Goal: Task Accomplishment & Management: Manage account settings

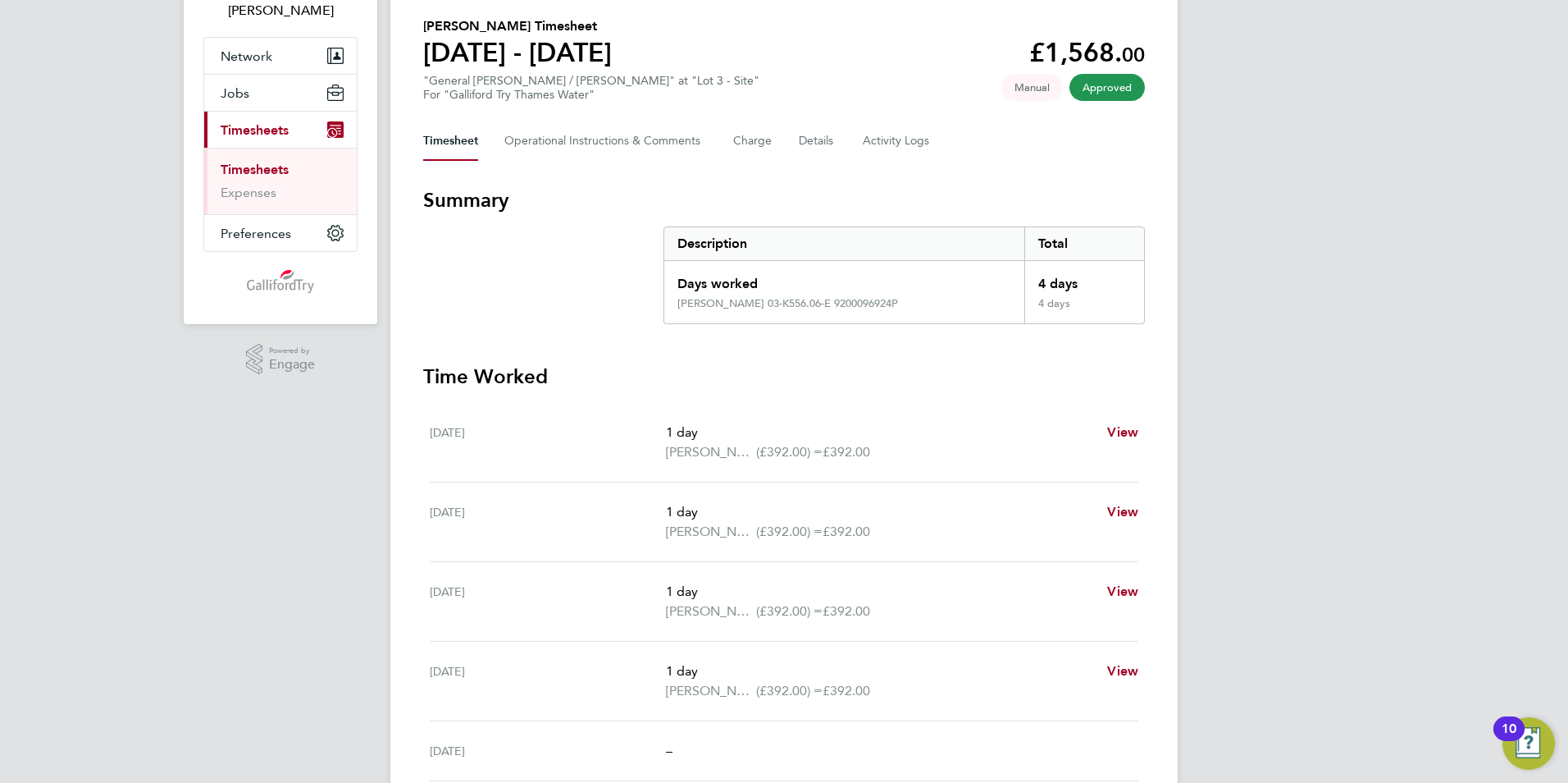
scroll to position [246, 0]
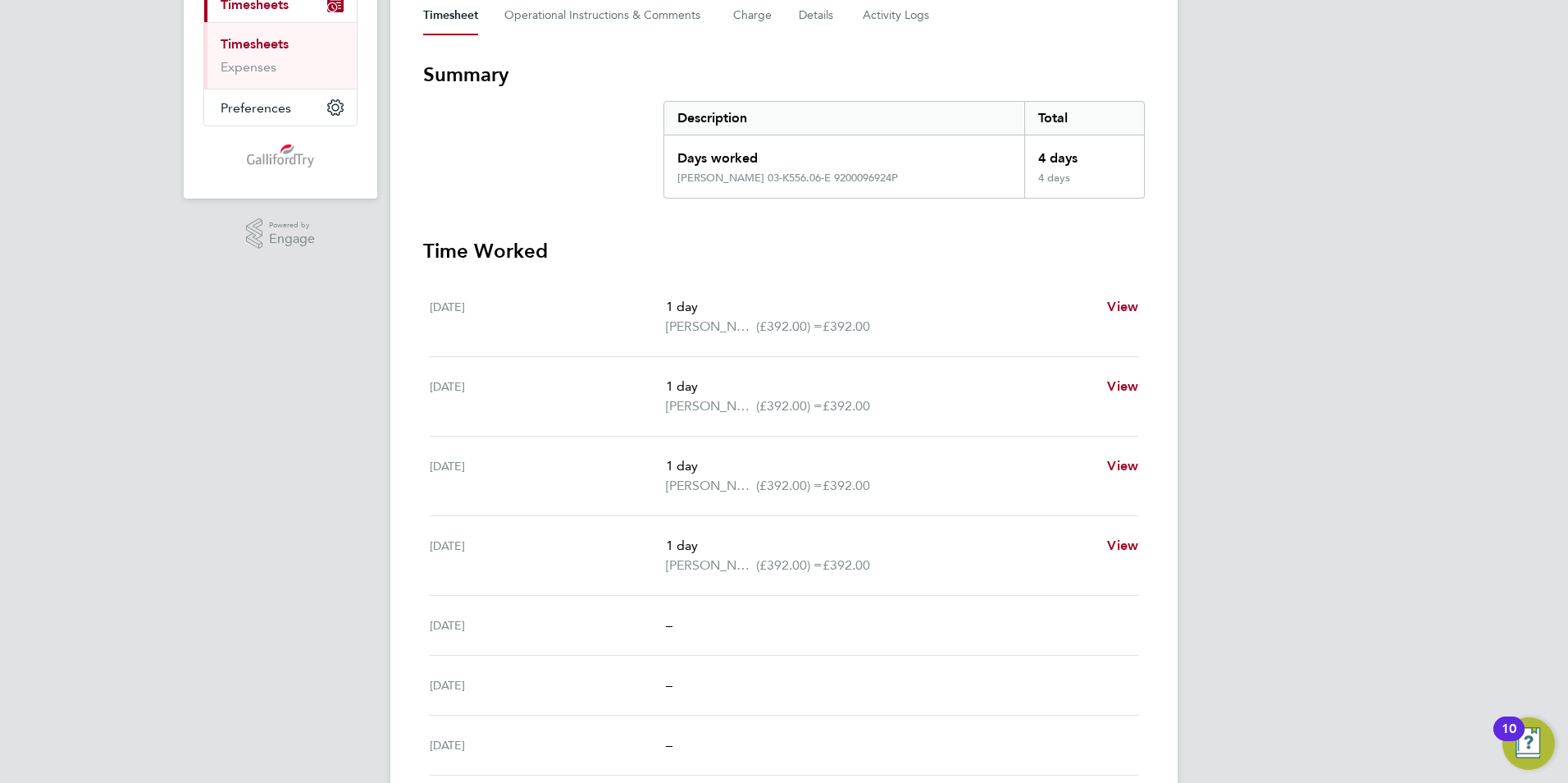
click at [272, 44] on link "Timesheets" at bounding box center [255, 43] width 68 height 16
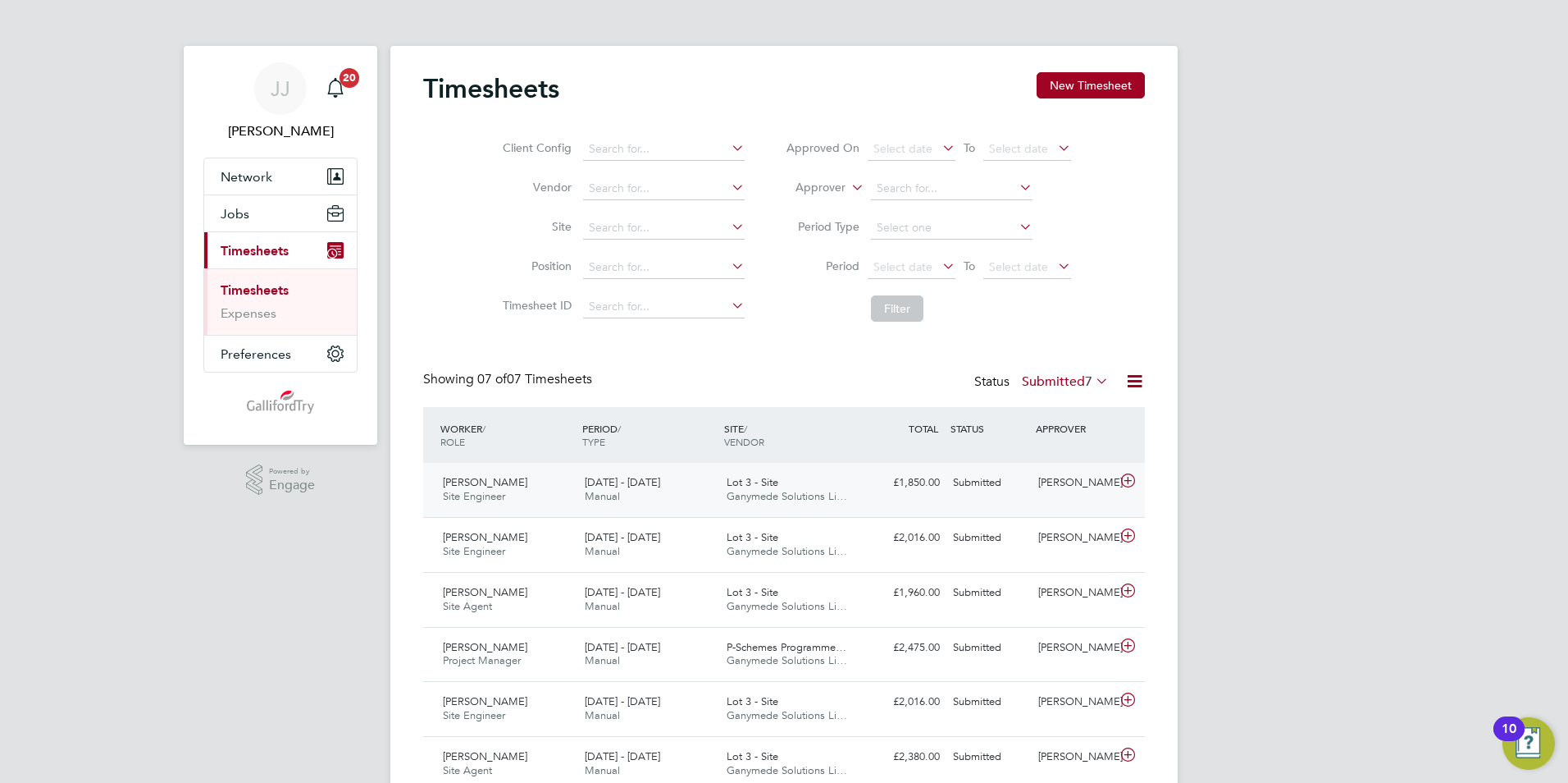
click at [652, 481] on span "[DATE] - [DATE]" at bounding box center [622, 481] width 75 height 14
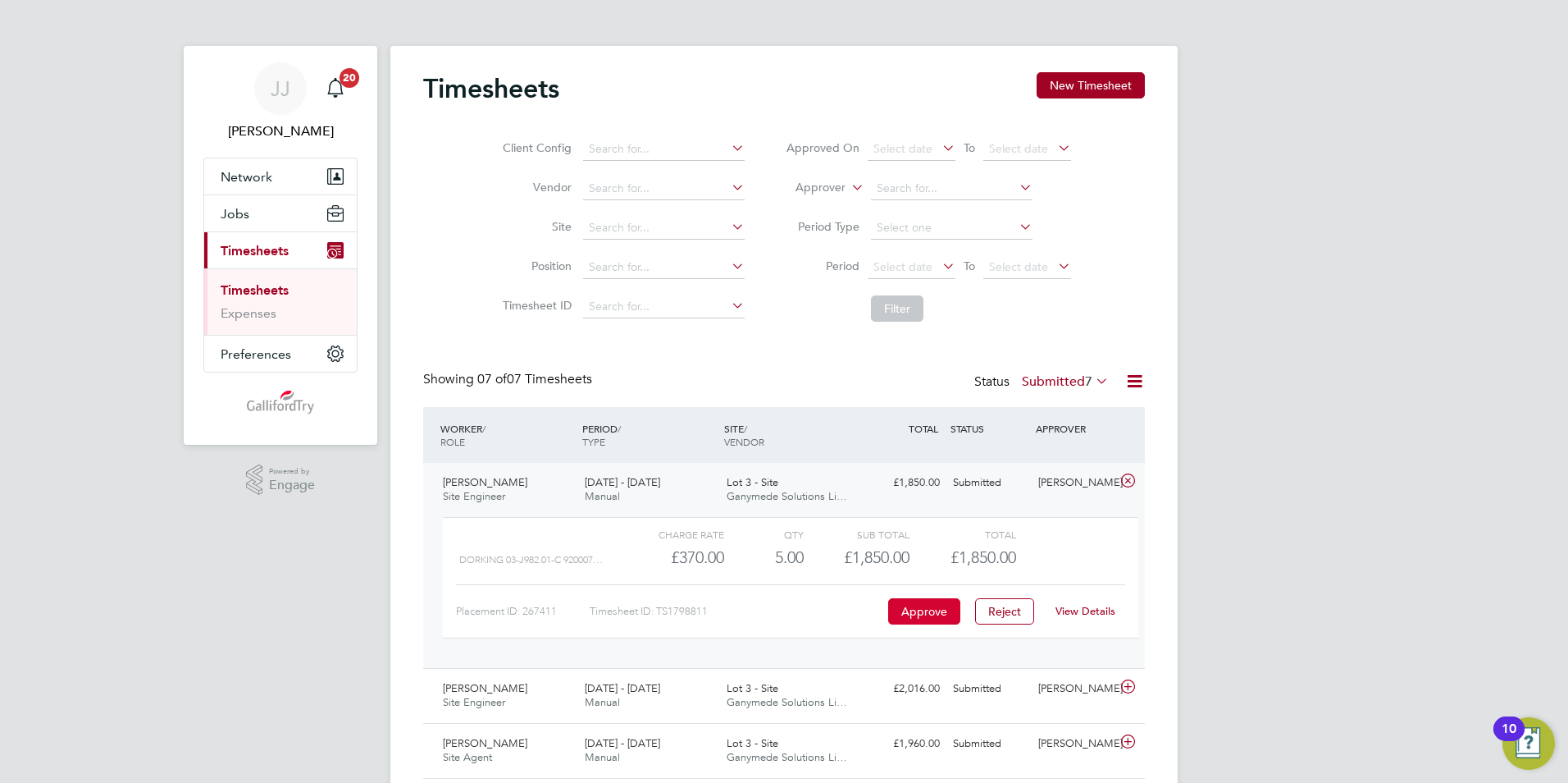
click at [924, 603] on button "Approve" at bounding box center [924, 611] width 72 height 26
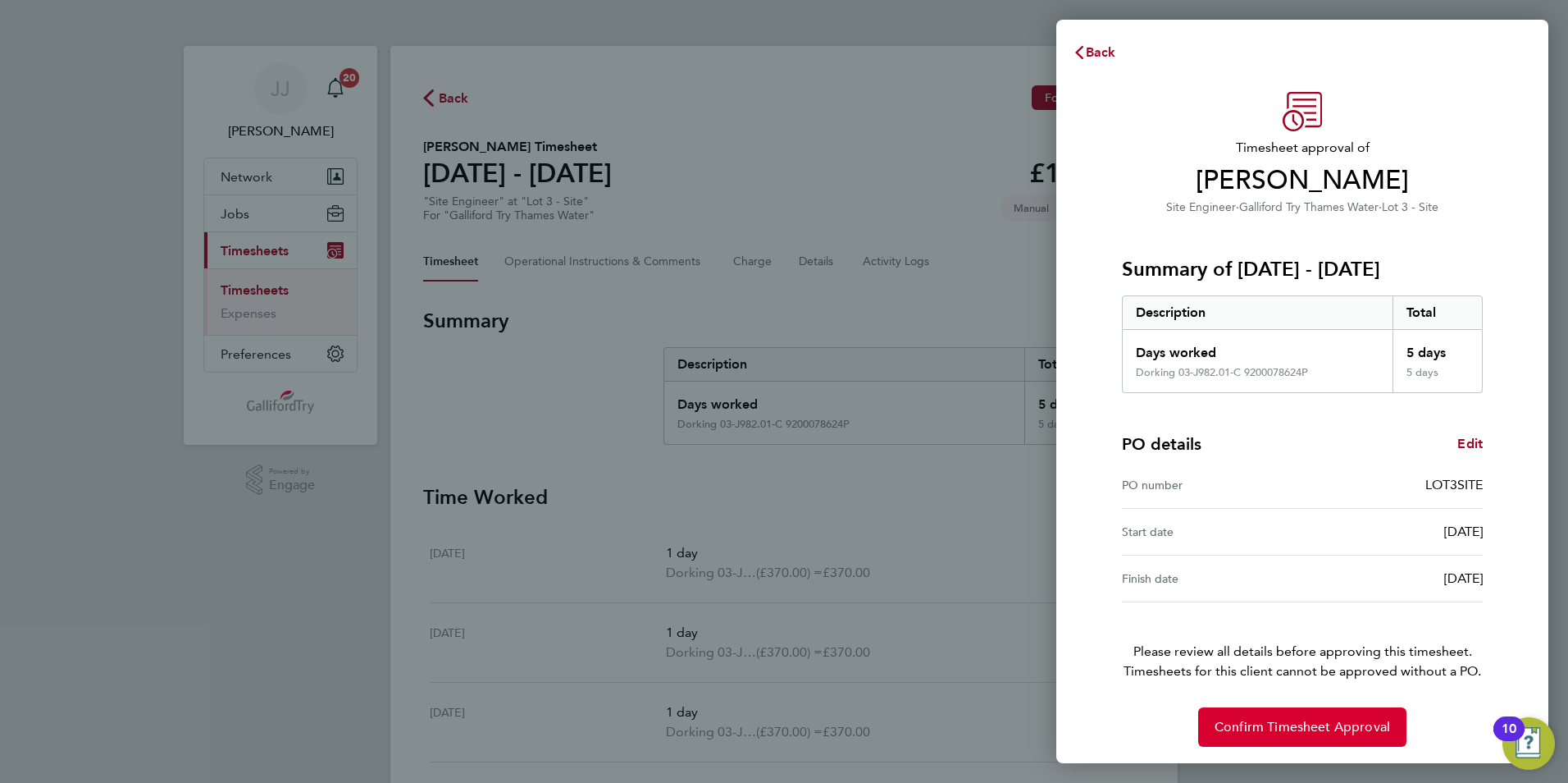
click at [1287, 723] on span "Confirm Timesheet Approval" at bounding box center [1302, 727] width 176 height 16
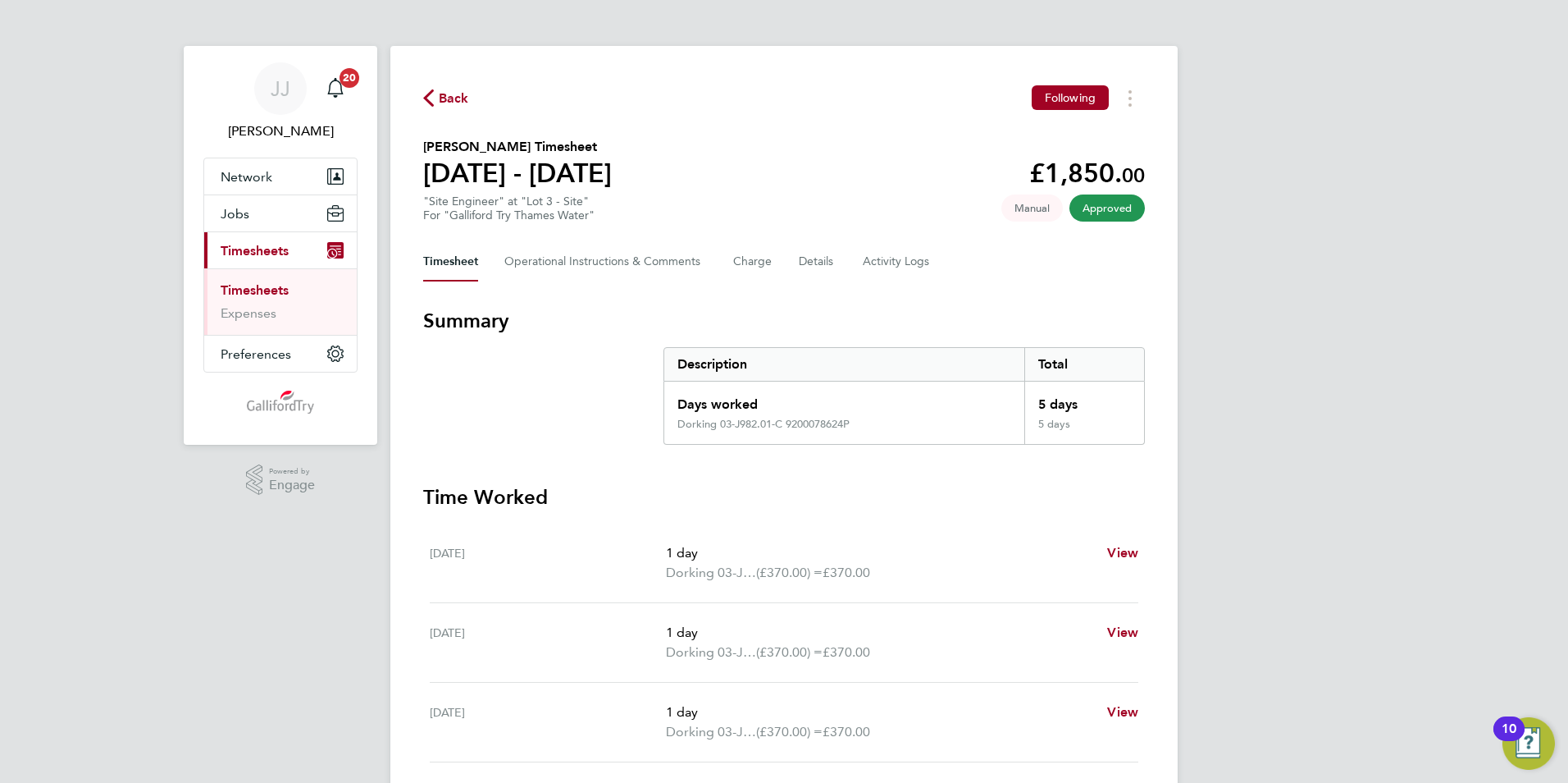
click at [263, 286] on link "Timesheets" at bounding box center [255, 290] width 68 height 16
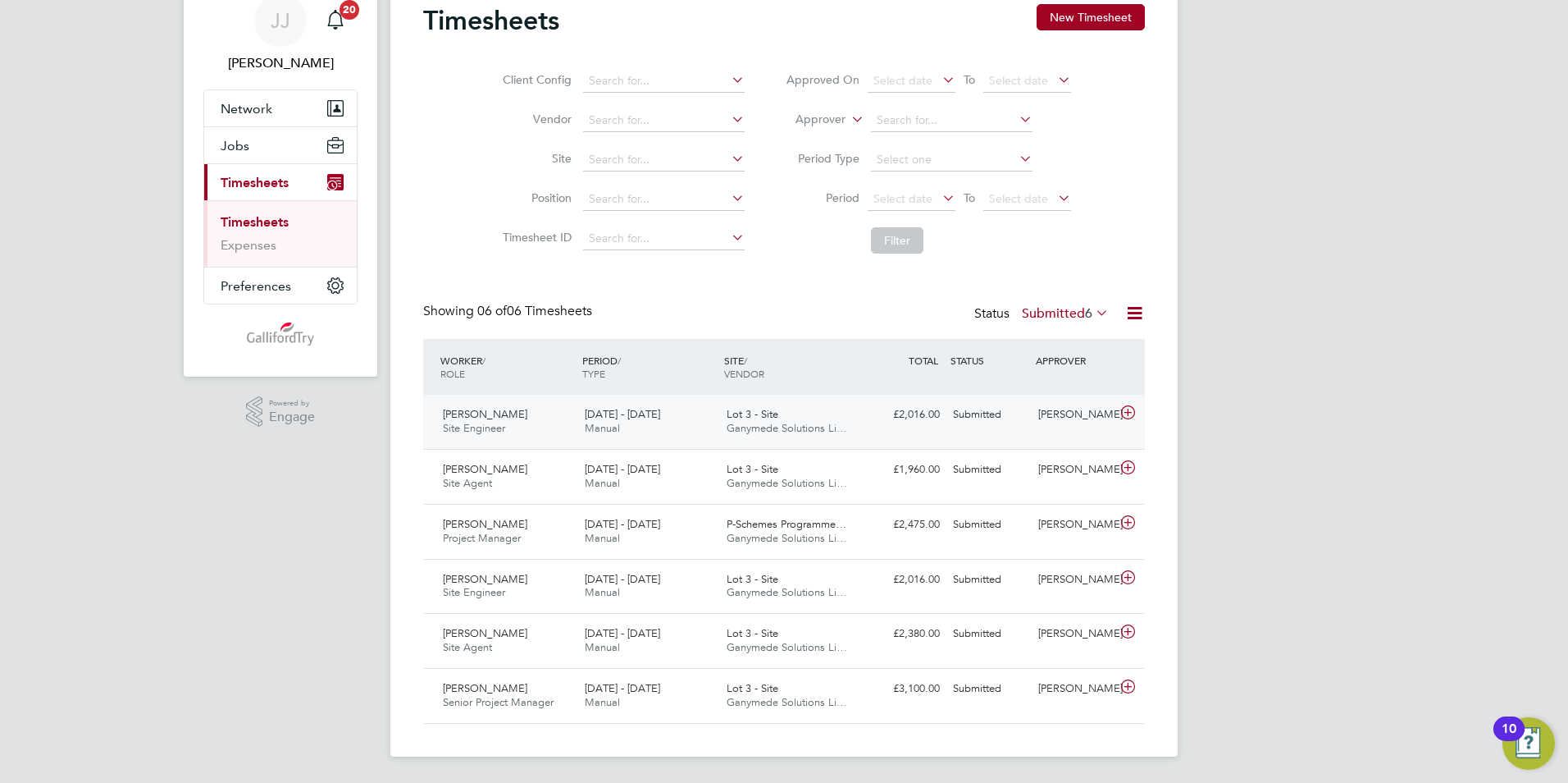
click at [719, 412] on div "4 - 10 Aug 2025 Manual" at bounding box center [648, 422] width 142 height 41
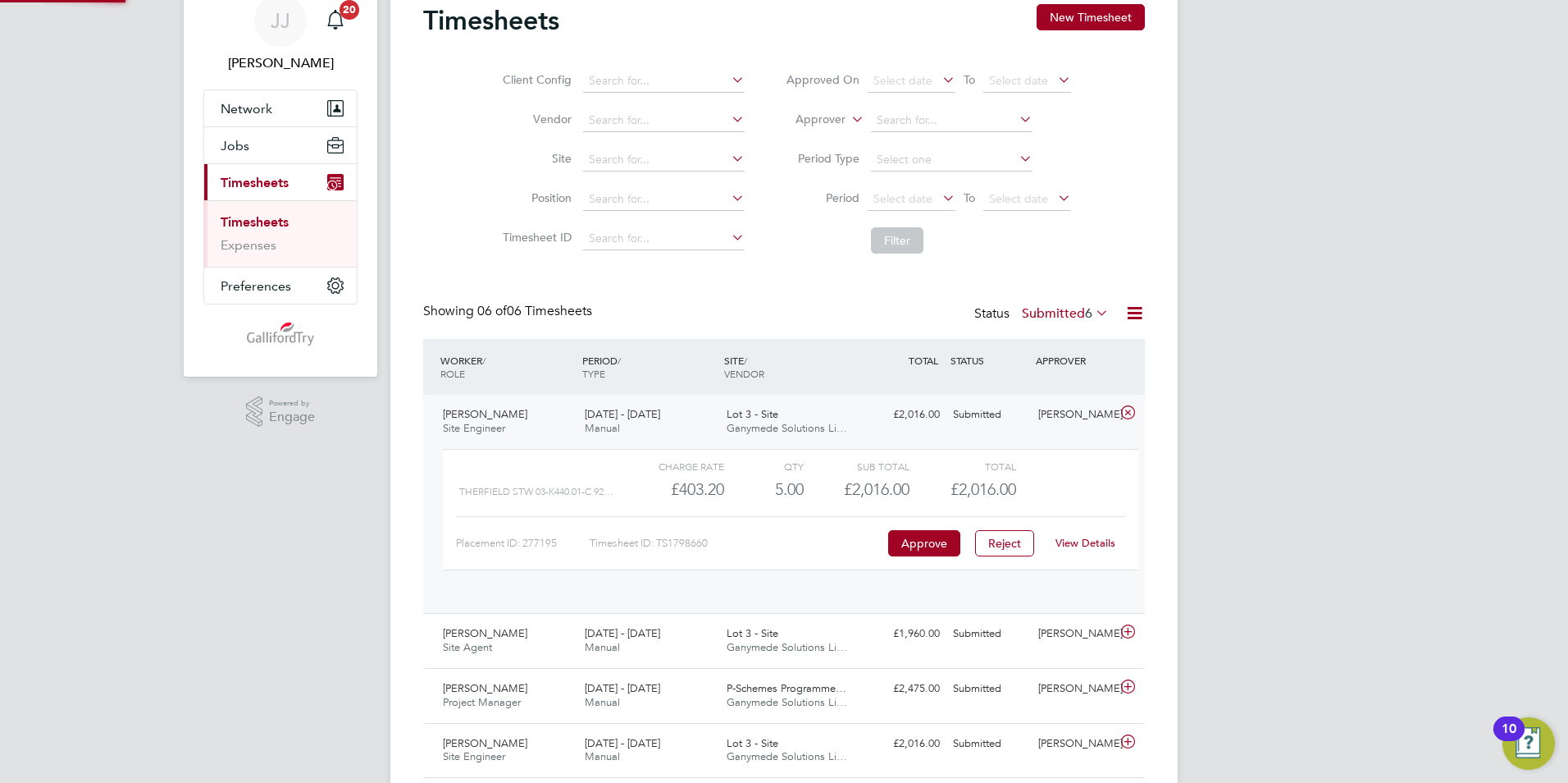
scroll to position [28, 160]
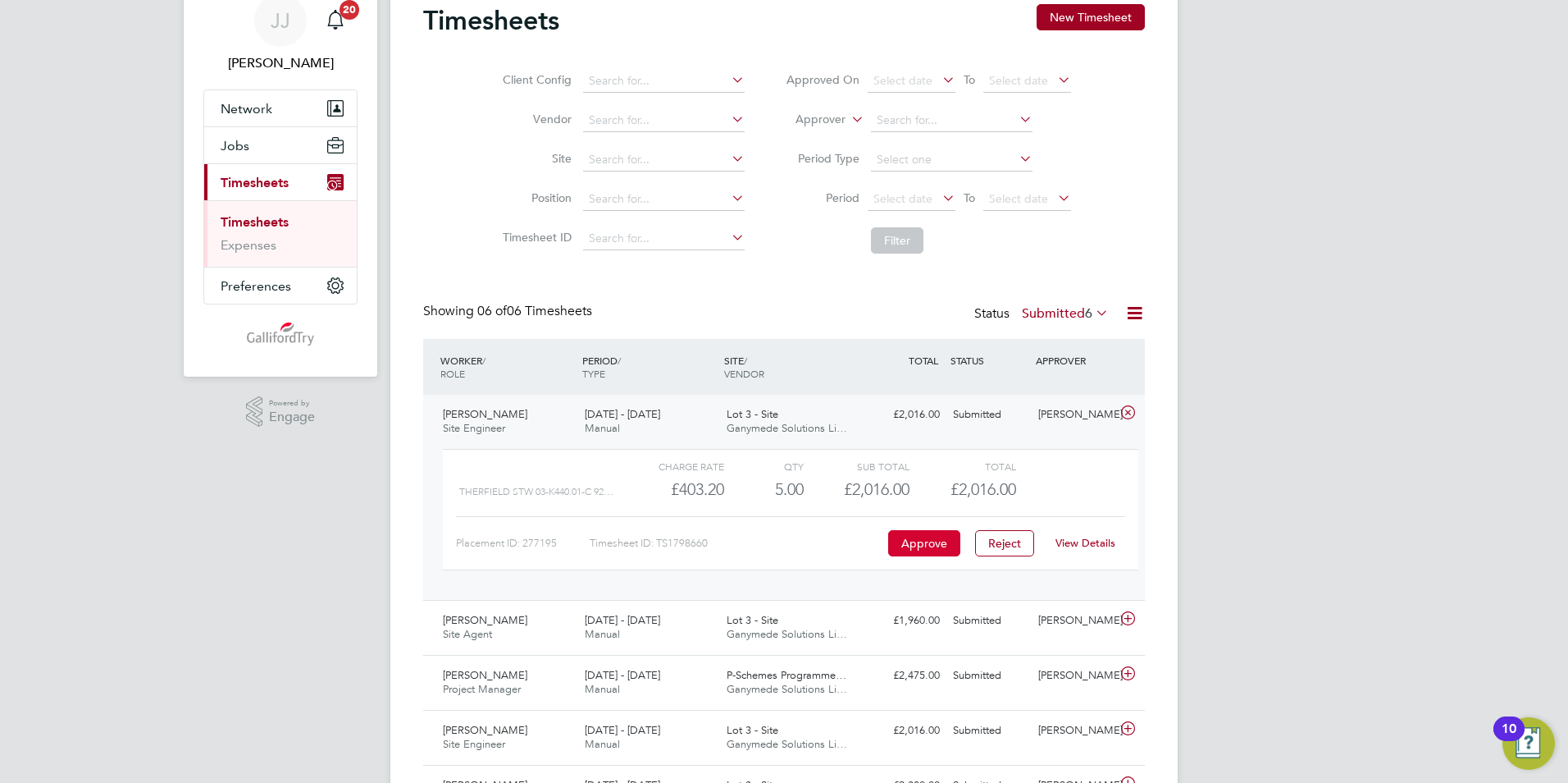
click at [928, 543] on button "Approve" at bounding box center [924, 543] width 72 height 26
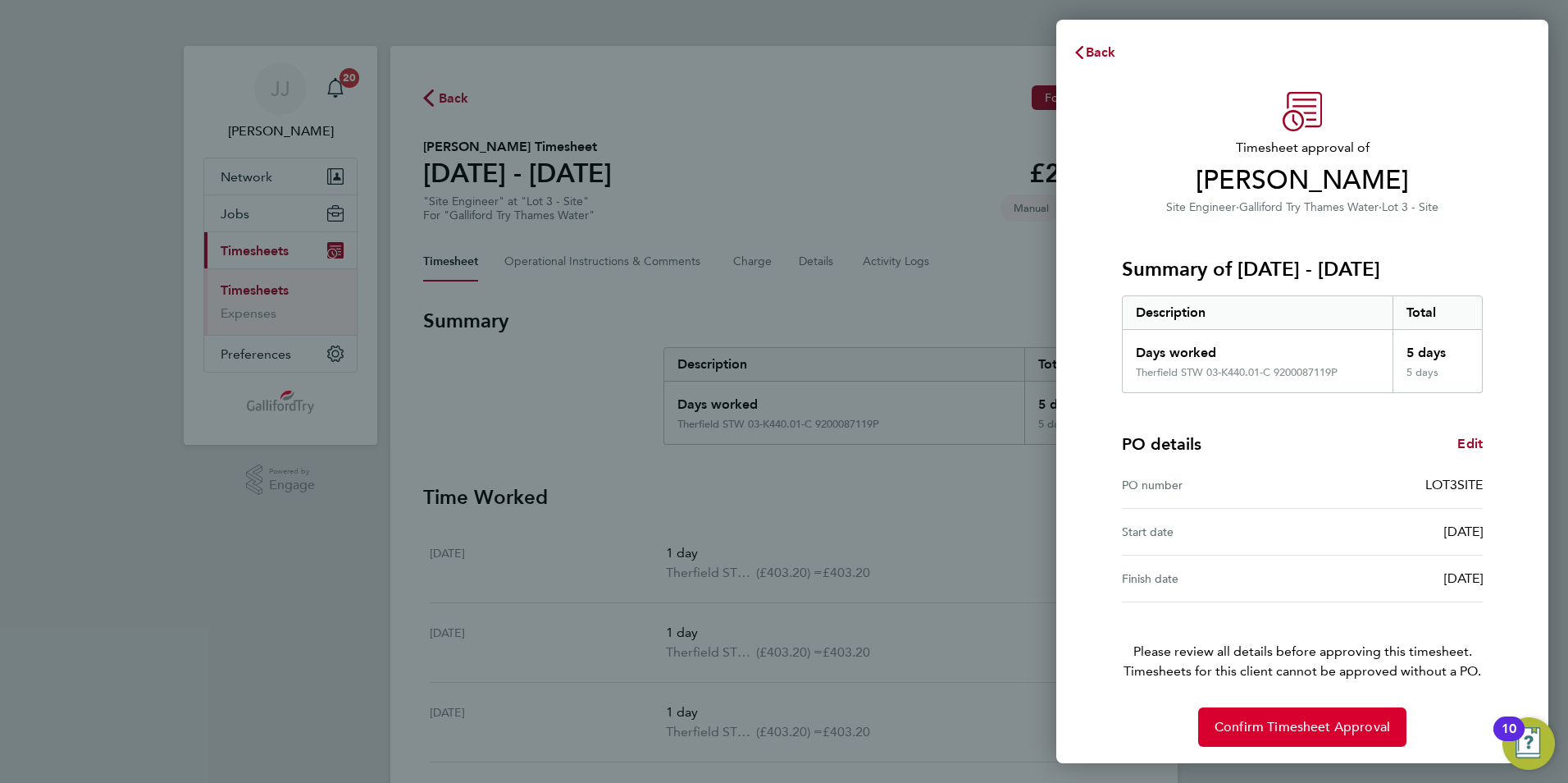
click at [1249, 722] on span "Confirm Timesheet Approval" at bounding box center [1302, 727] width 176 height 16
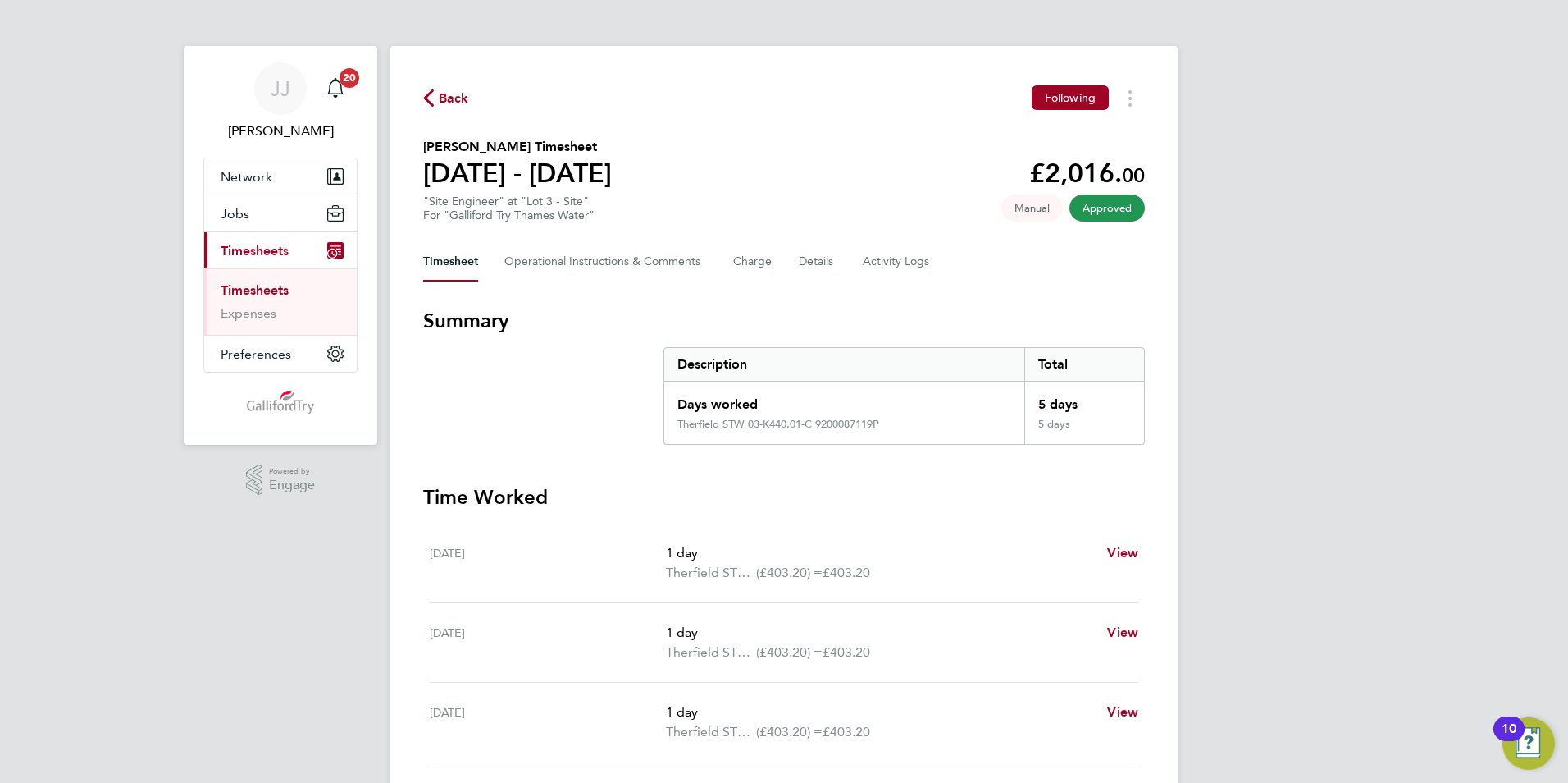
click at [279, 283] on link "Timesheets" at bounding box center [255, 290] width 68 height 16
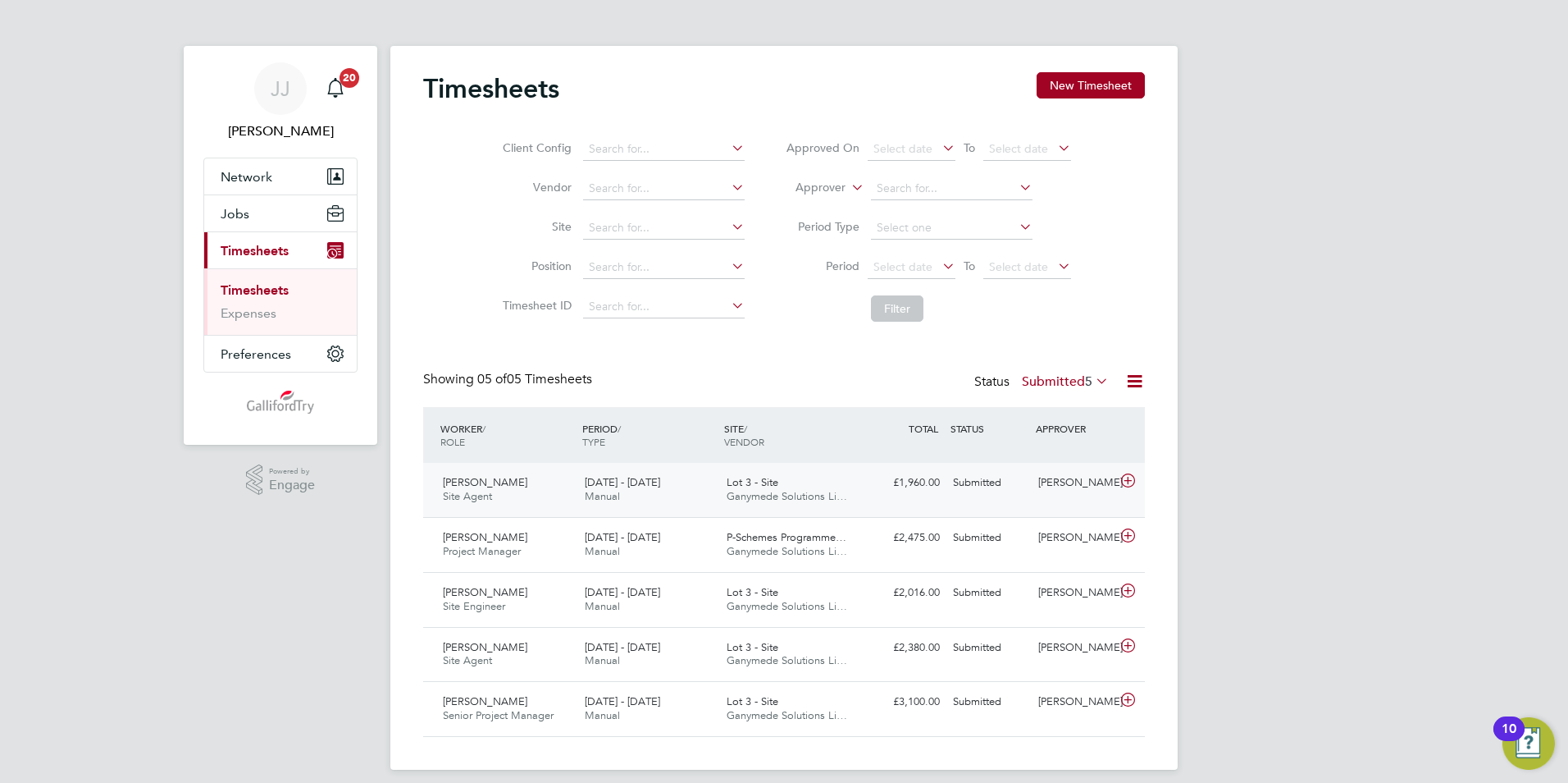
click at [734, 483] on span "Lot 3 - Site" at bounding box center [752, 481] width 52 height 14
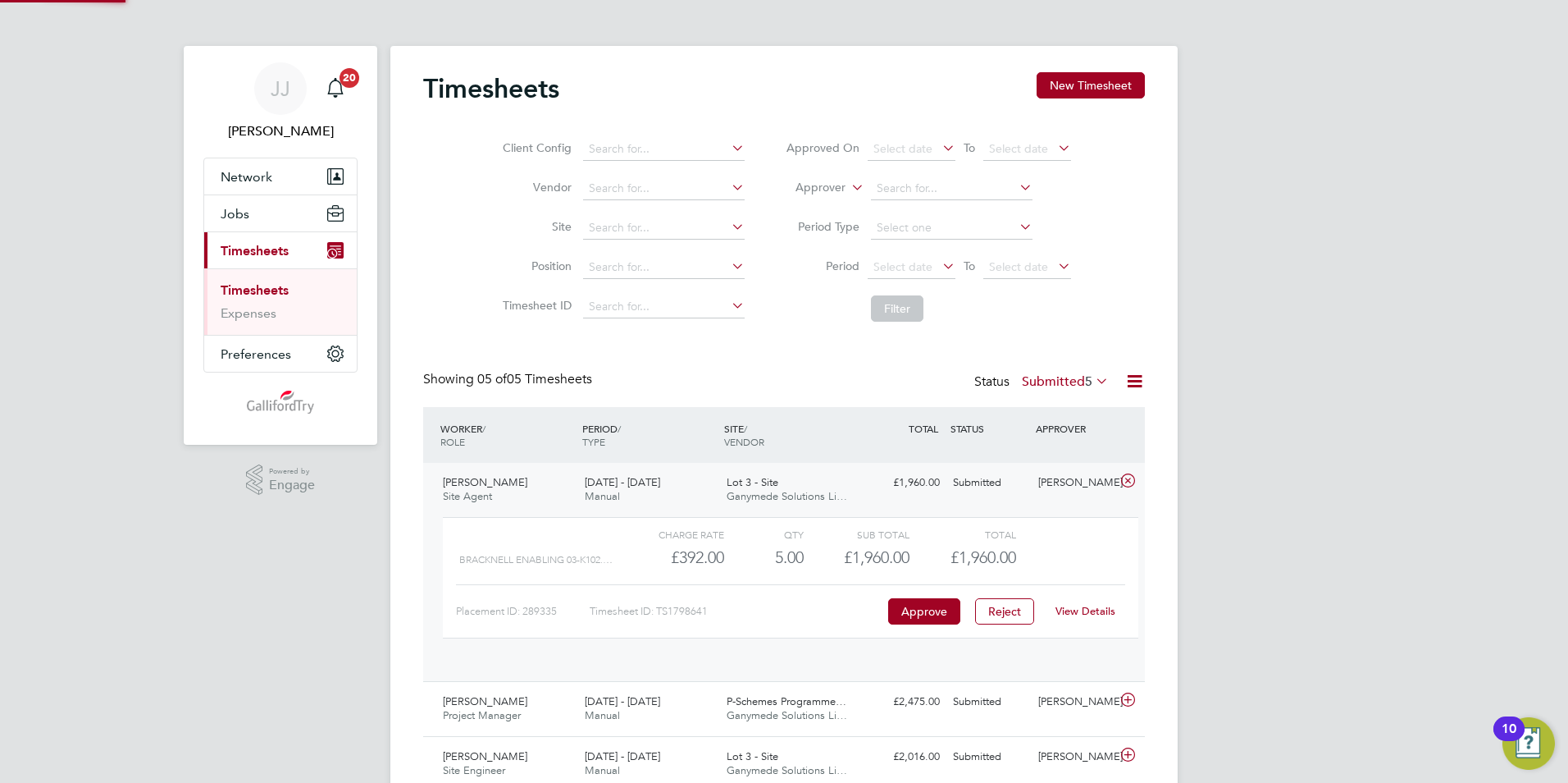
scroll to position [28, 160]
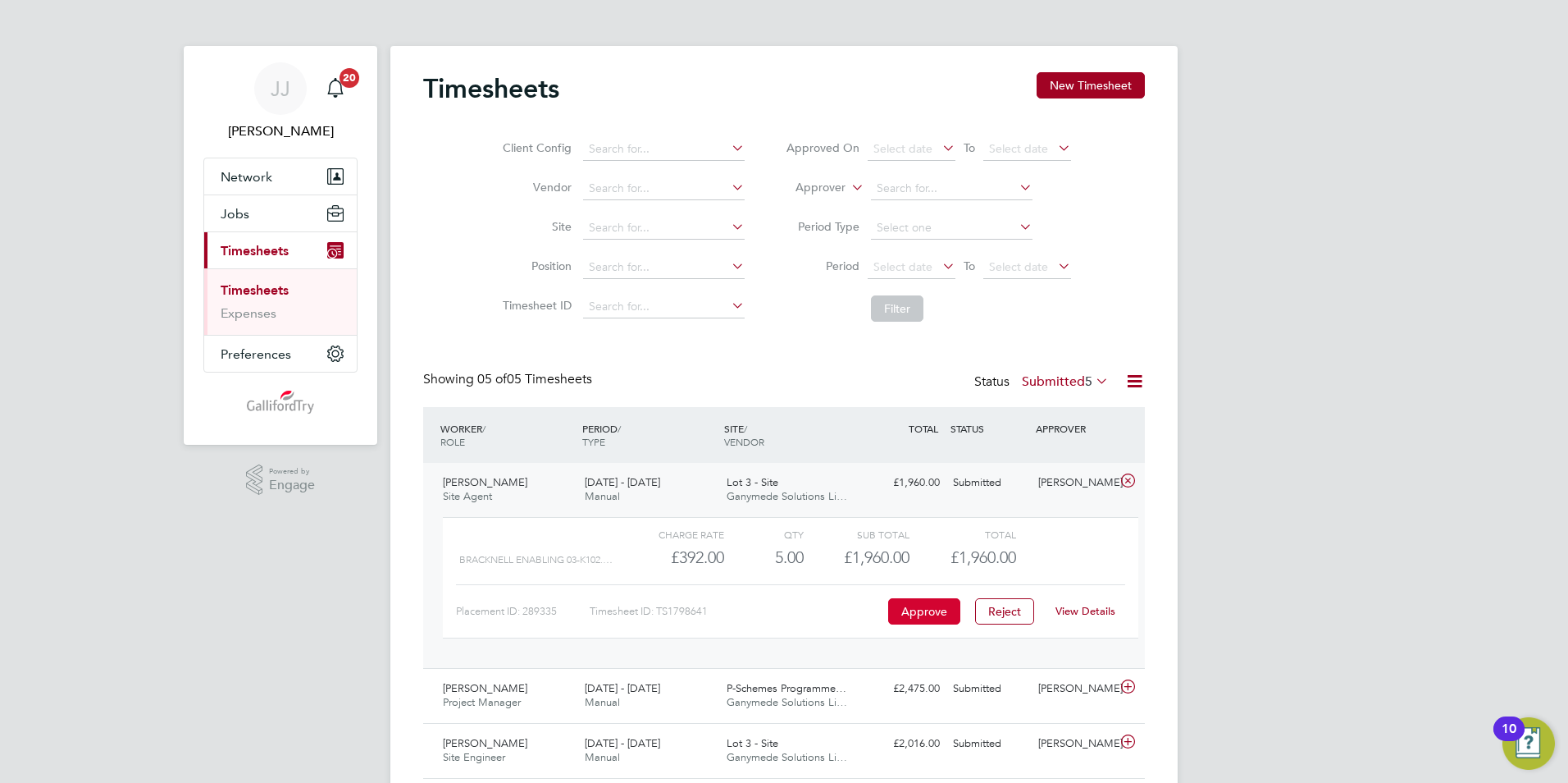
click at [924, 608] on button "Approve" at bounding box center [924, 611] width 72 height 26
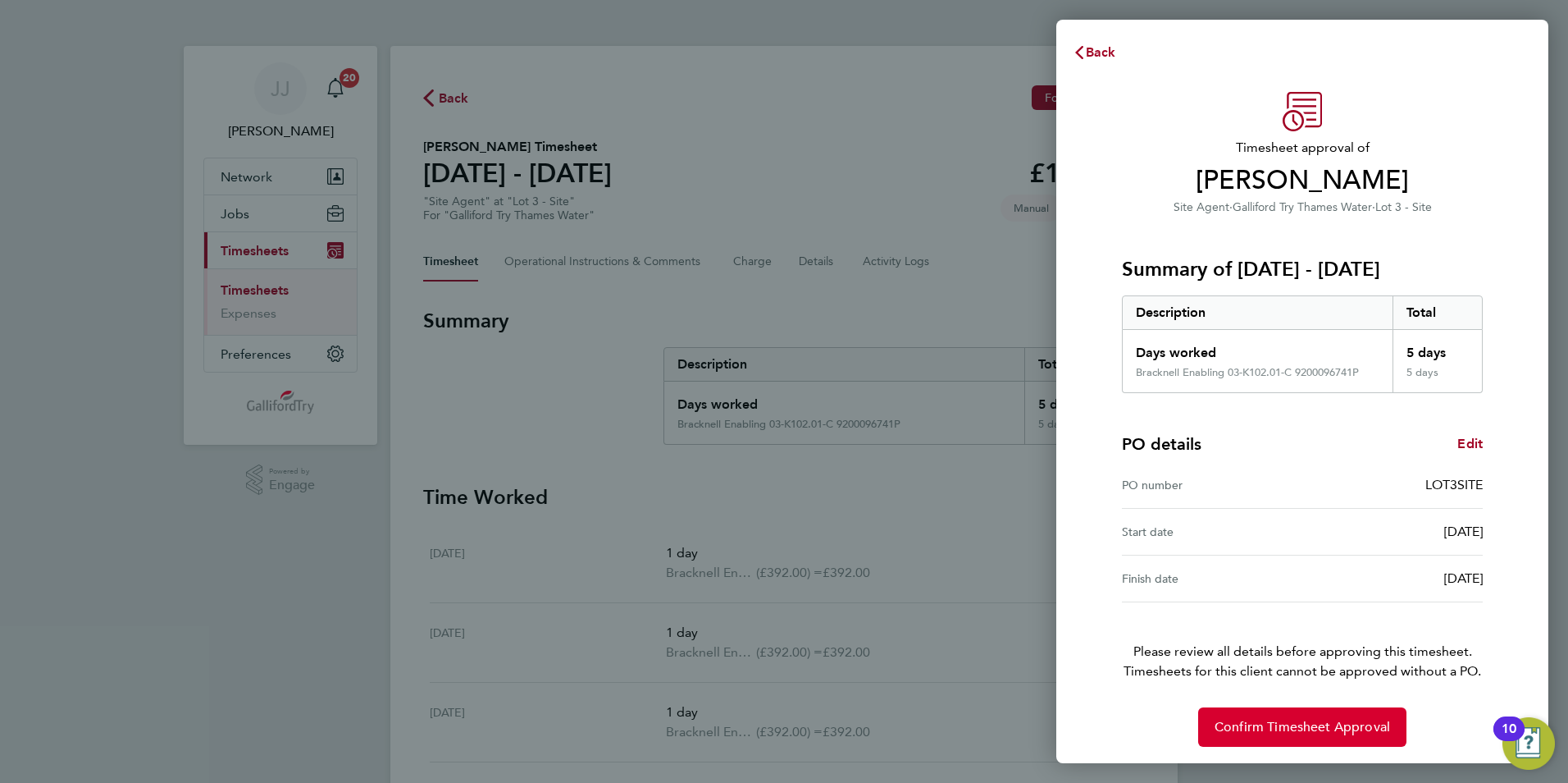
click at [1262, 728] on span "Confirm Timesheet Approval" at bounding box center [1302, 727] width 176 height 16
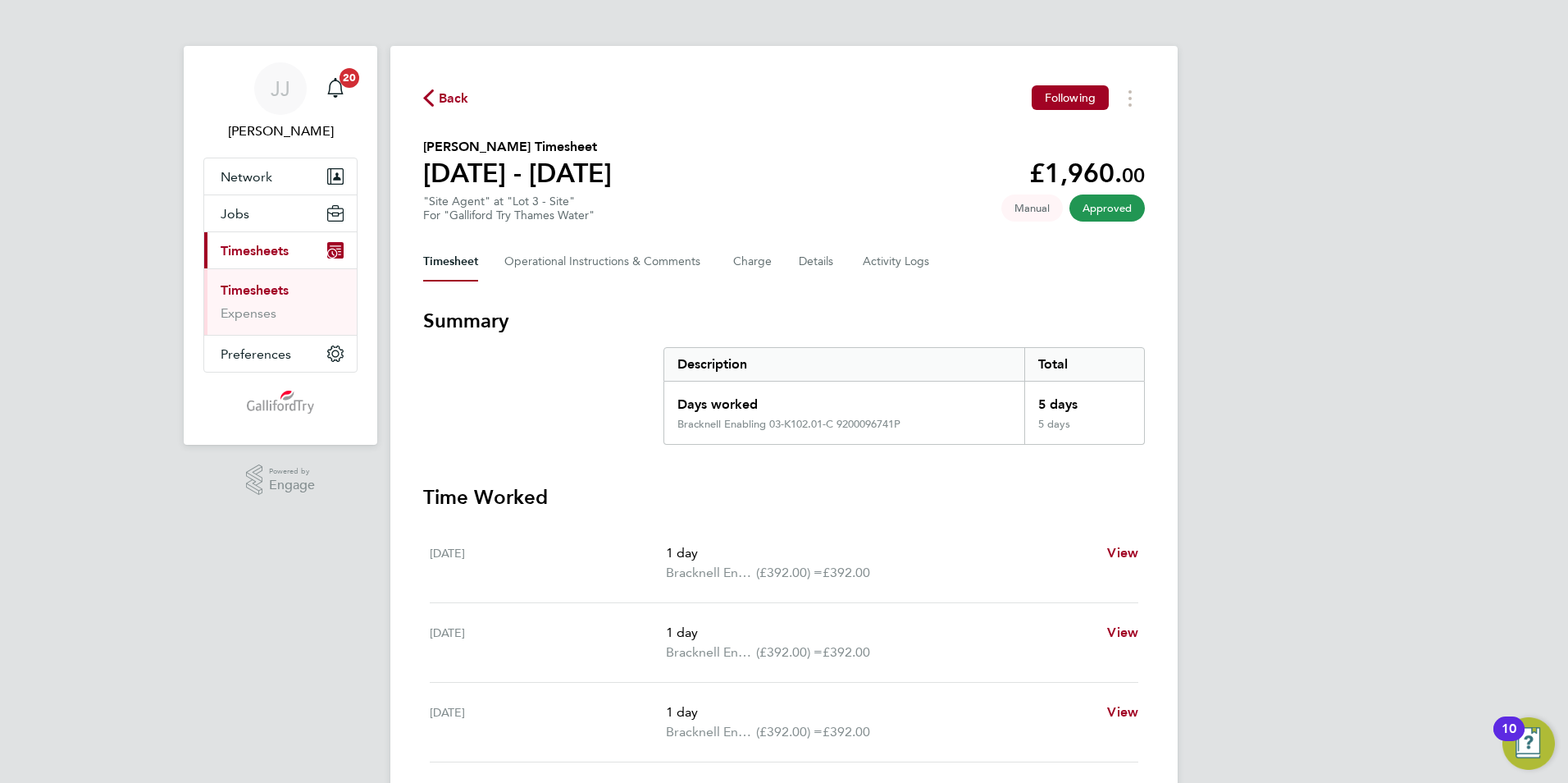
click at [261, 288] on link "Timesheets" at bounding box center [255, 290] width 68 height 16
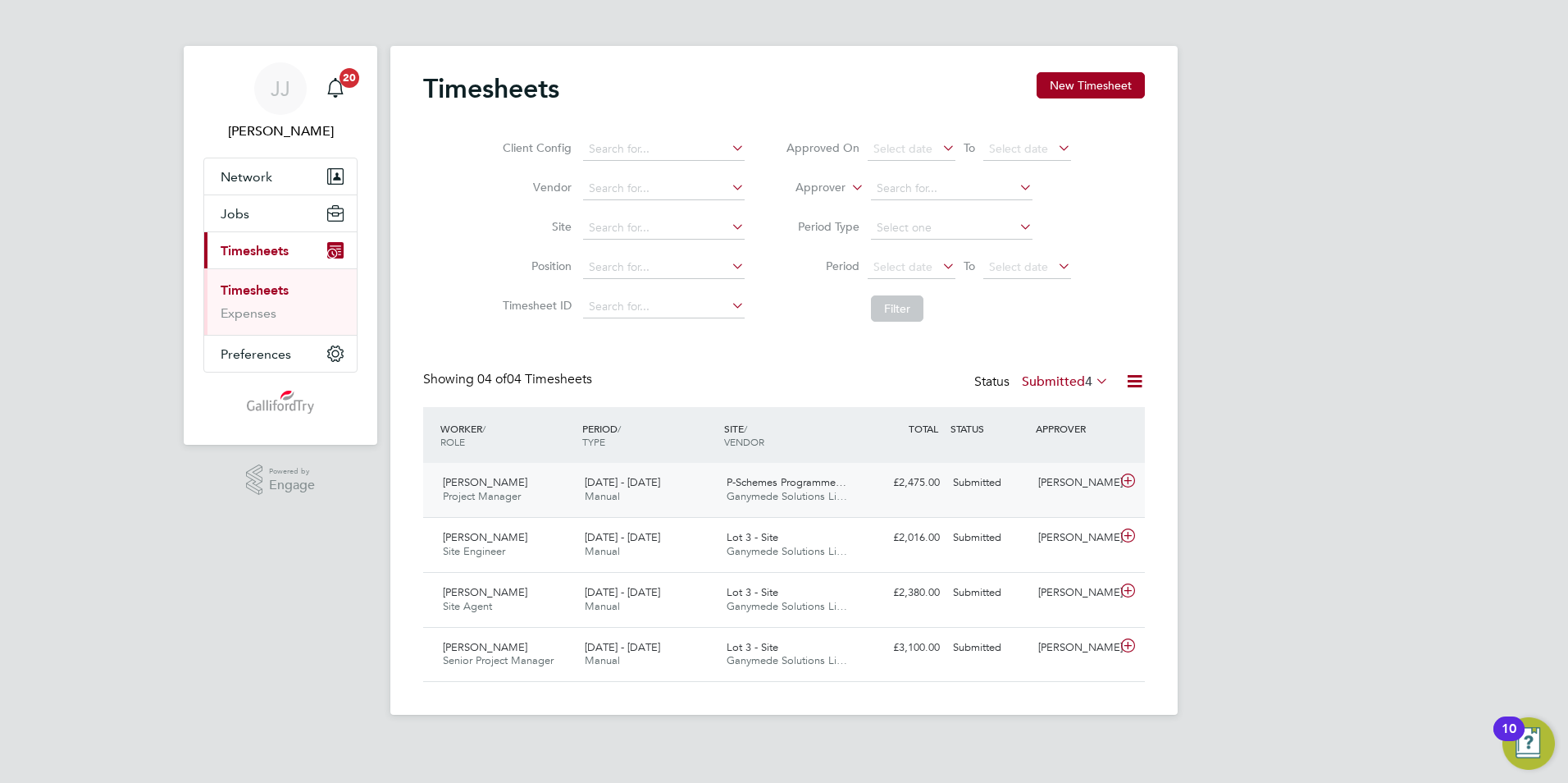
click at [671, 488] on div "4 - 10 Aug 2025 Manual" at bounding box center [648, 490] width 142 height 41
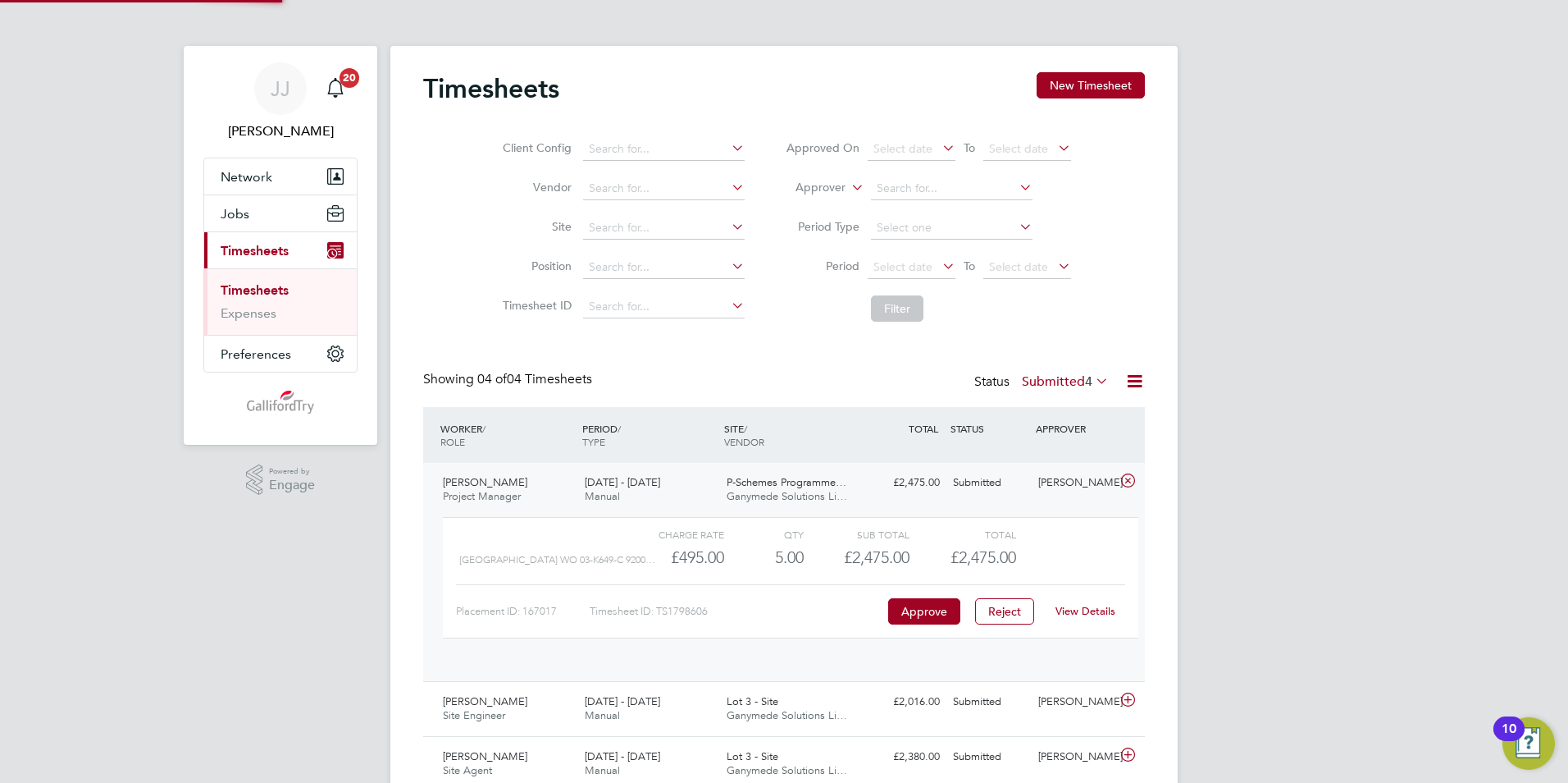
scroll to position [28, 160]
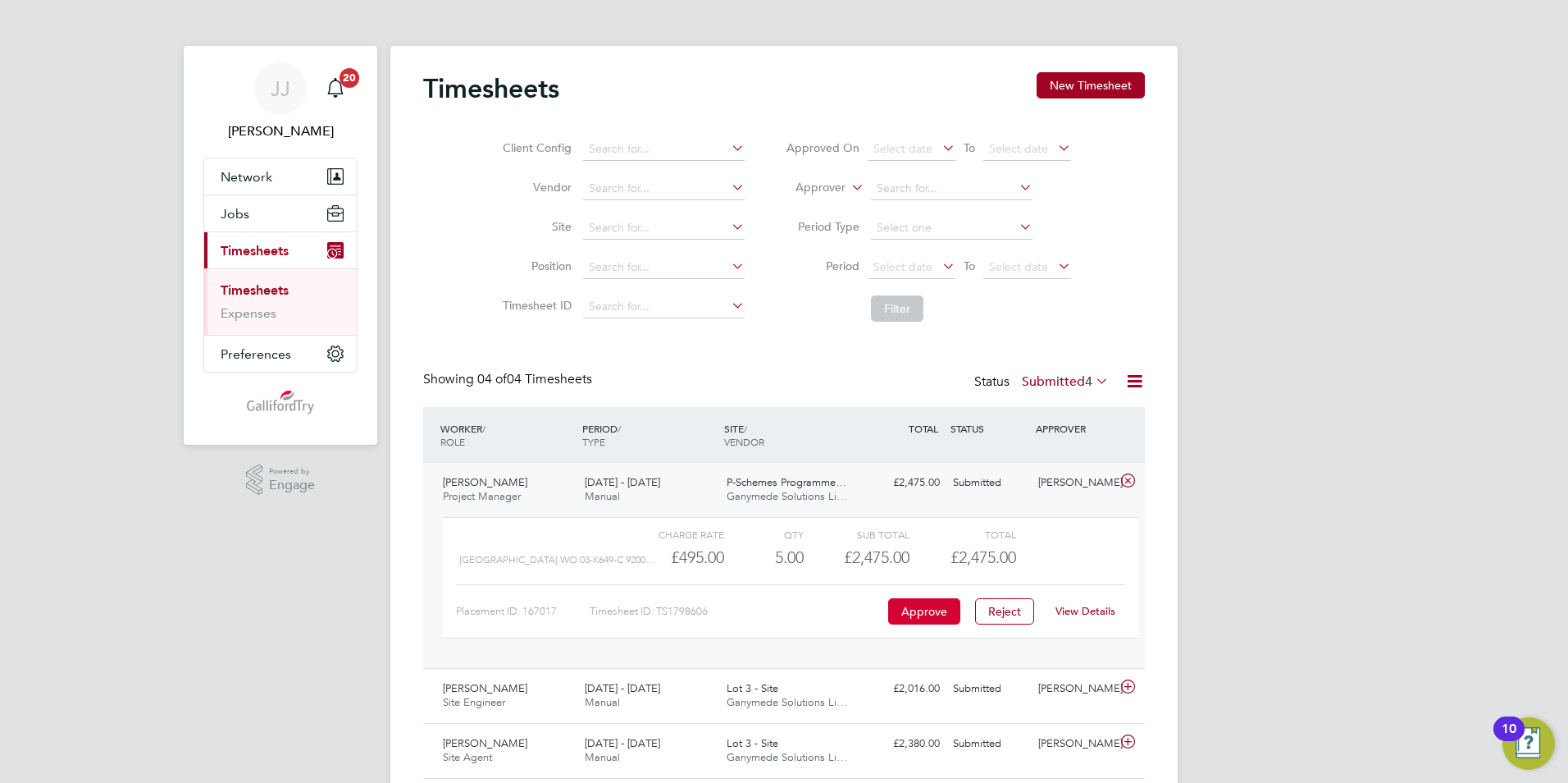
click at [922, 606] on button "Approve" at bounding box center [924, 611] width 72 height 26
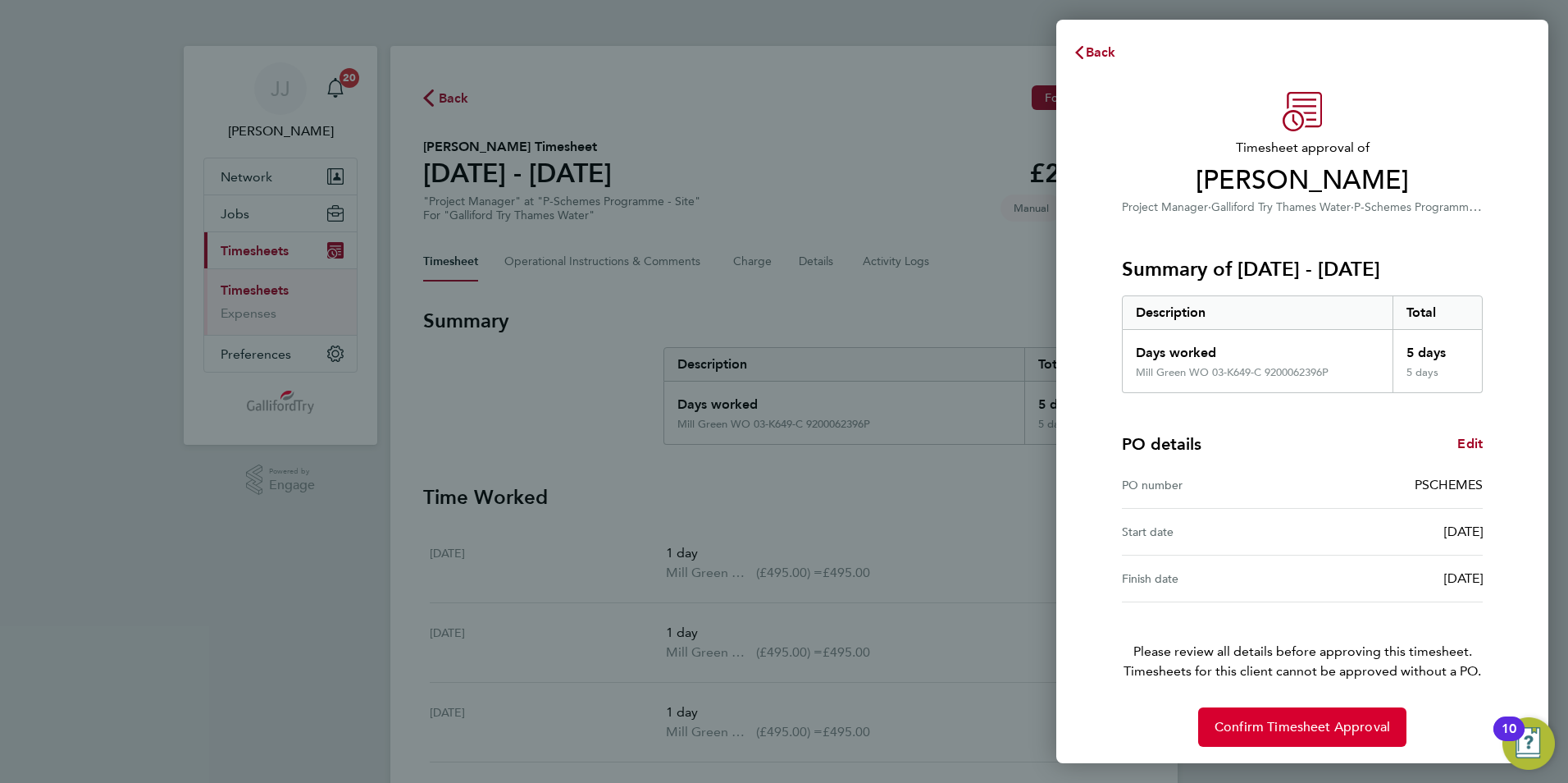
click at [1265, 725] on span "Confirm Timesheet Approval" at bounding box center [1302, 727] width 176 height 16
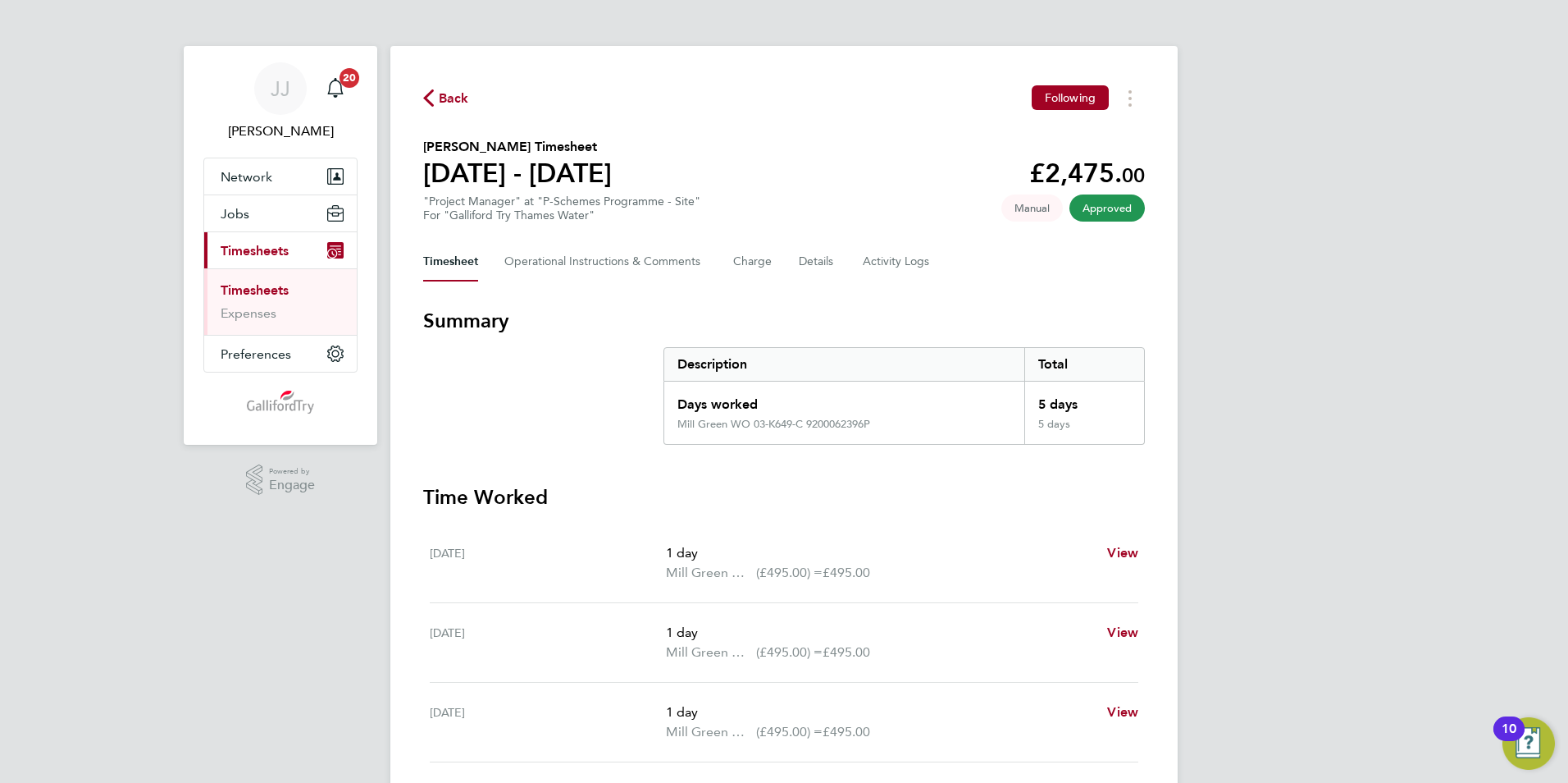
click at [279, 293] on link "Timesheets" at bounding box center [255, 290] width 68 height 16
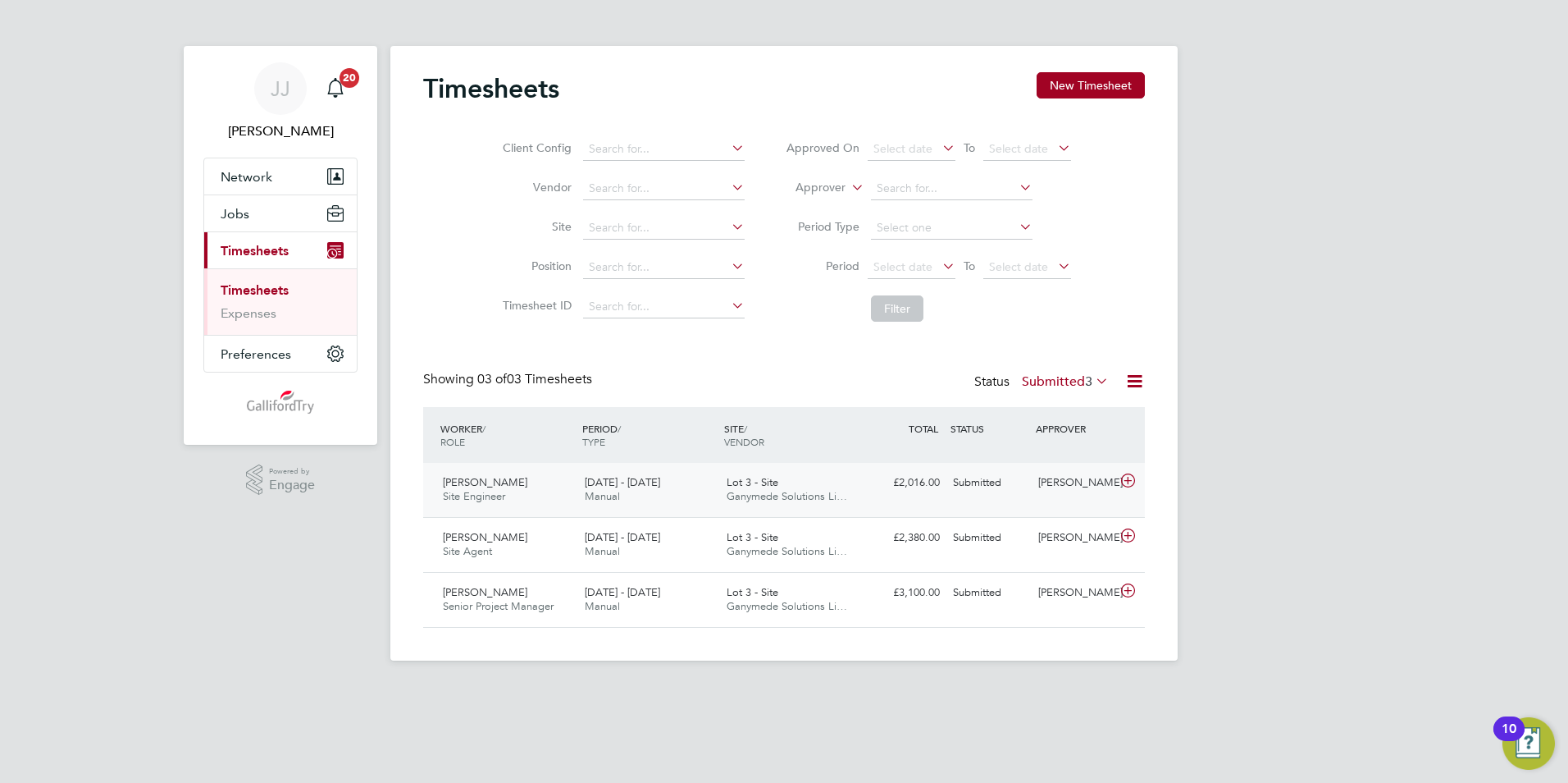
click at [675, 485] on div "4 - 10 Aug 2025 Manual" at bounding box center [648, 490] width 142 height 41
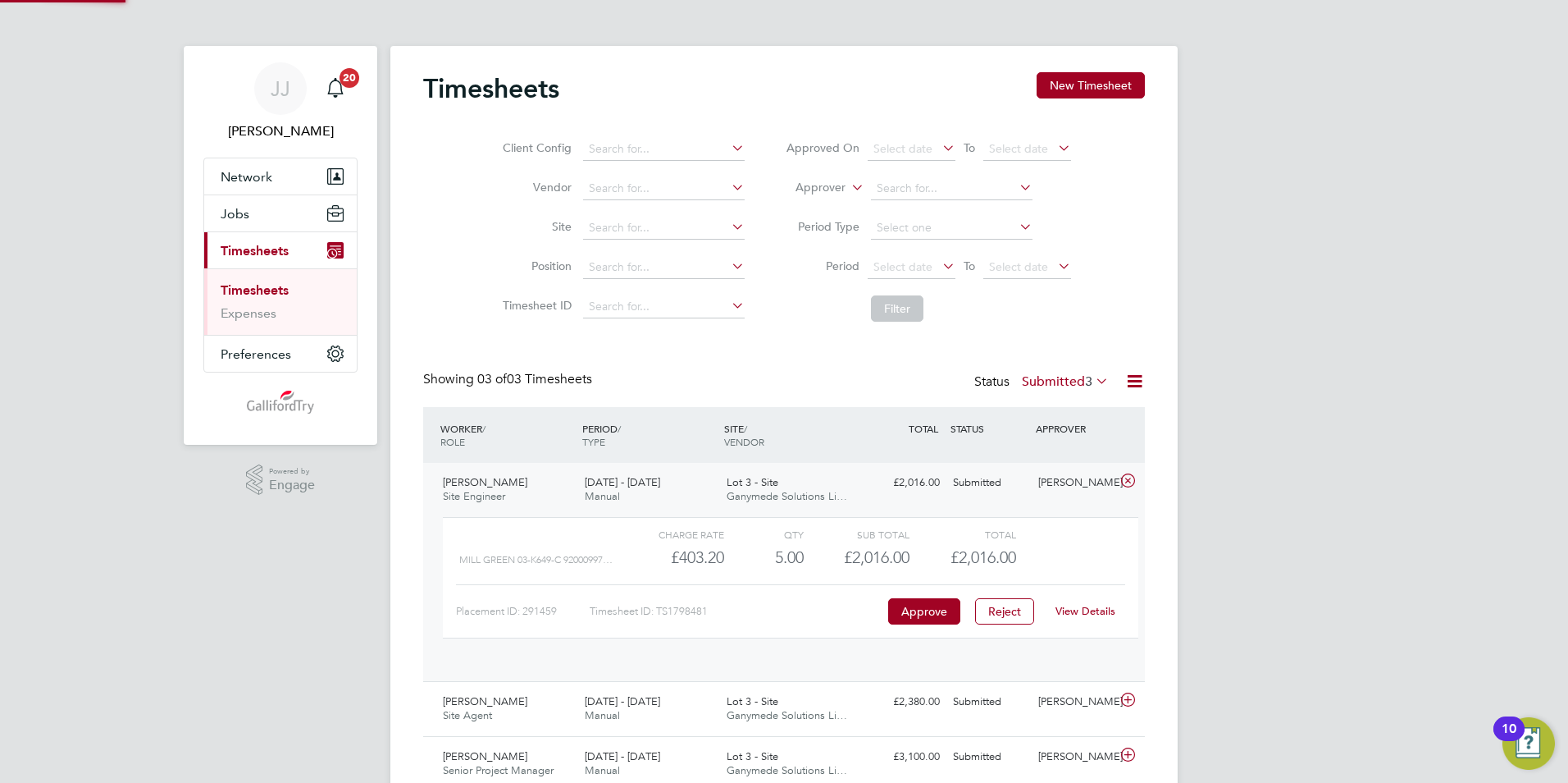
scroll to position [28, 160]
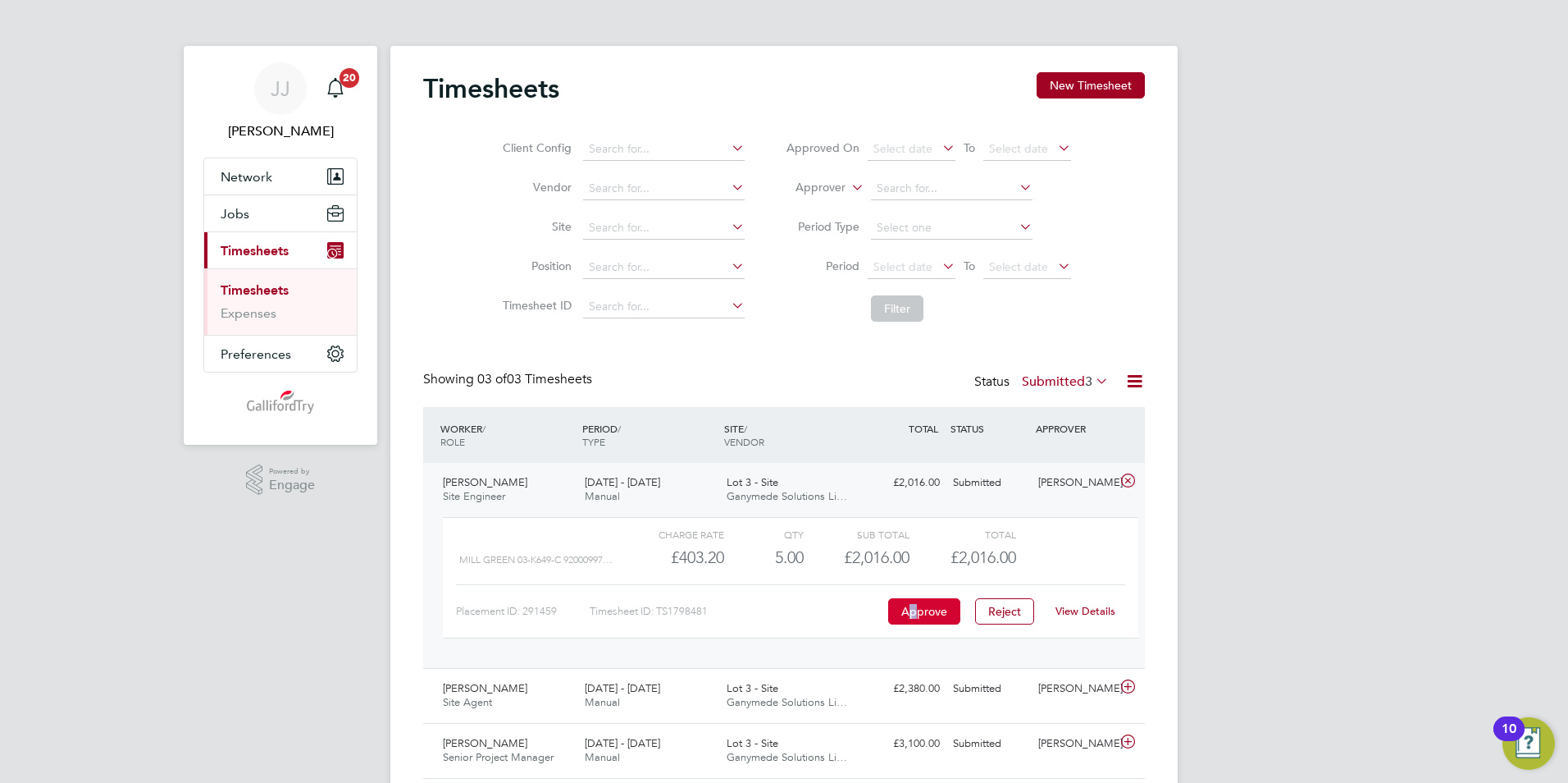
click at [913, 611] on button "Approve" at bounding box center [924, 611] width 72 height 26
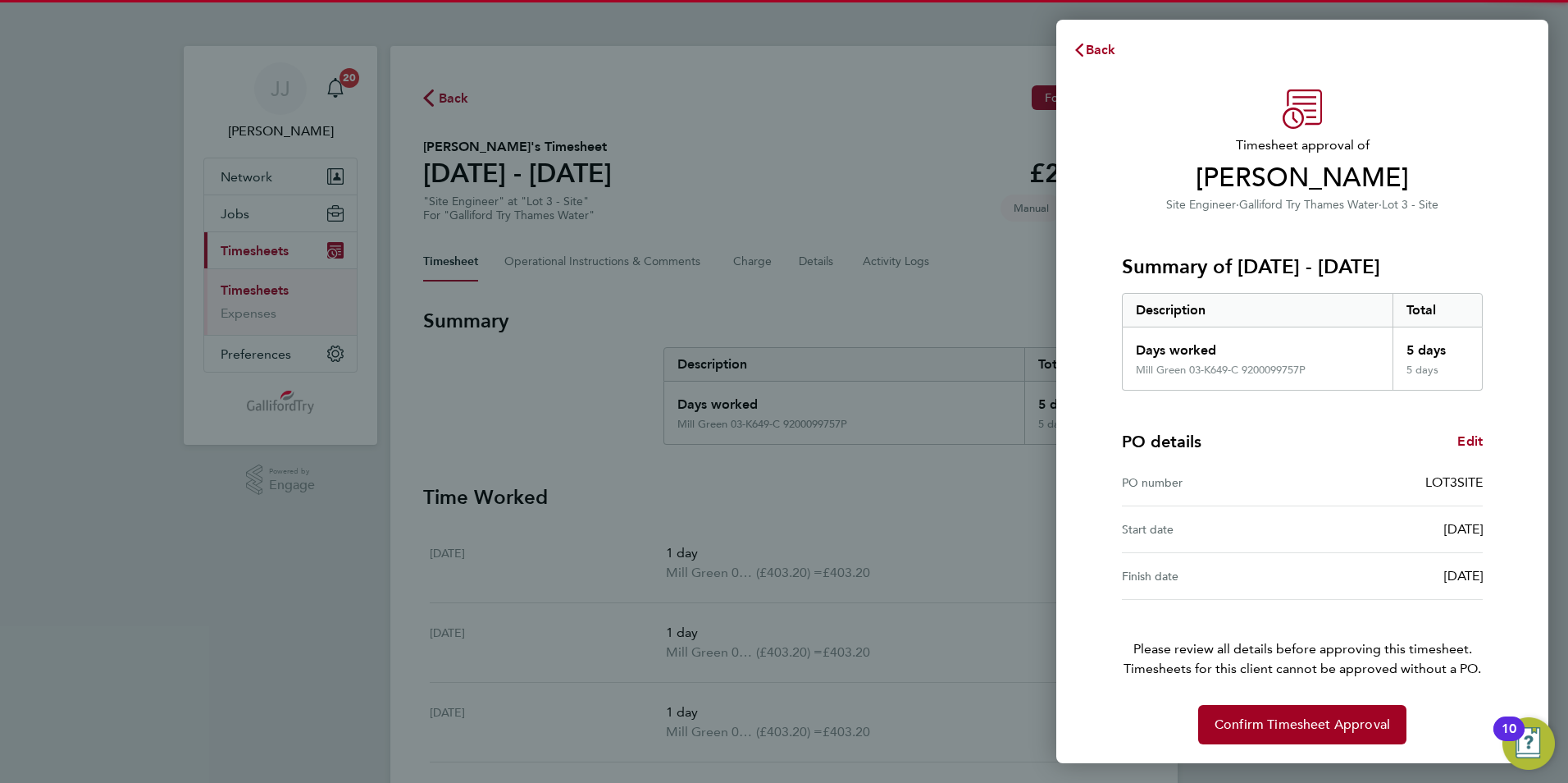
scroll to position [3, 0]
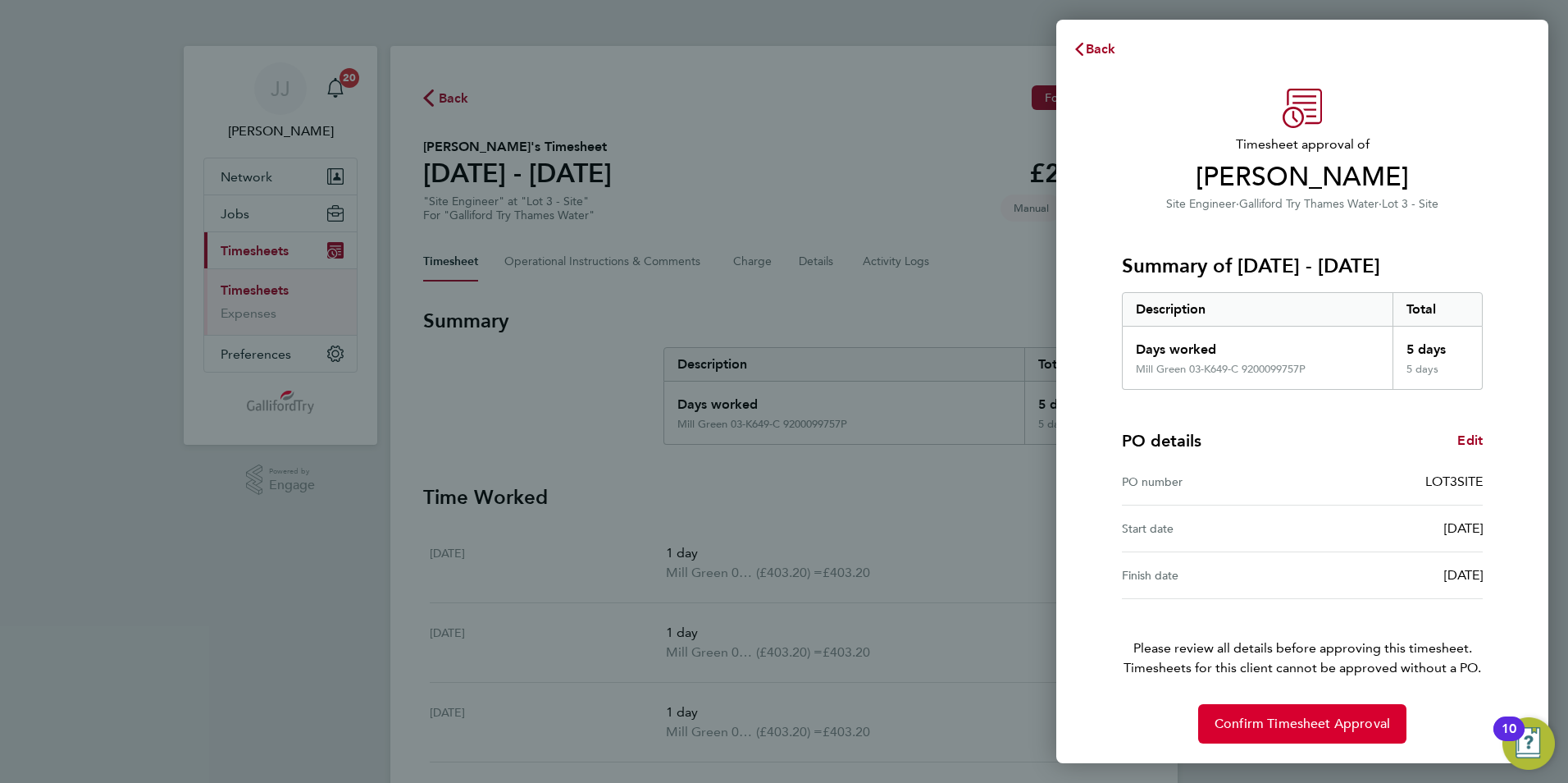
click at [1307, 720] on span "Confirm Timesheet Approval" at bounding box center [1302, 723] width 176 height 16
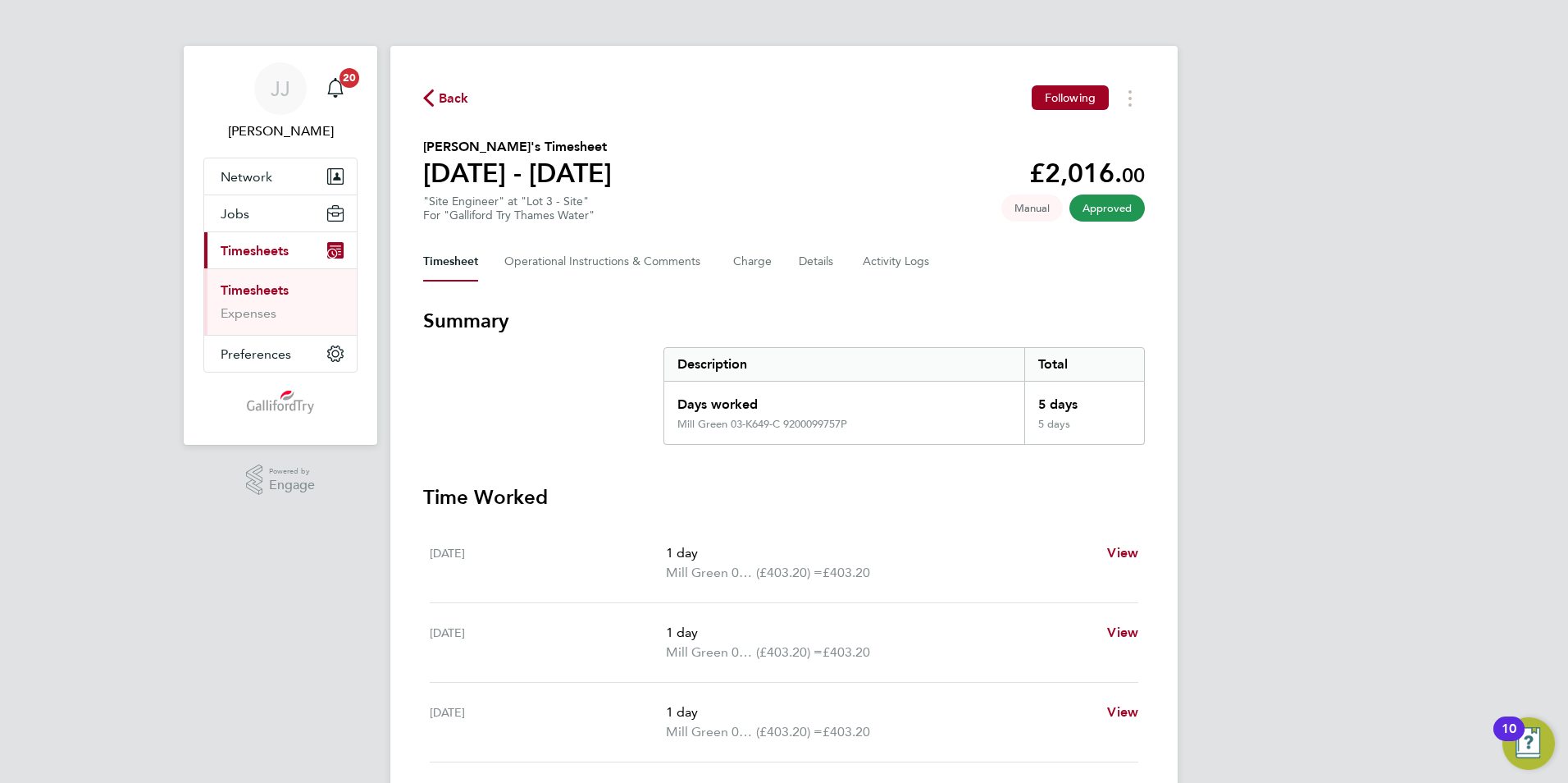
click at [279, 285] on link "Timesheets" at bounding box center [255, 290] width 68 height 16
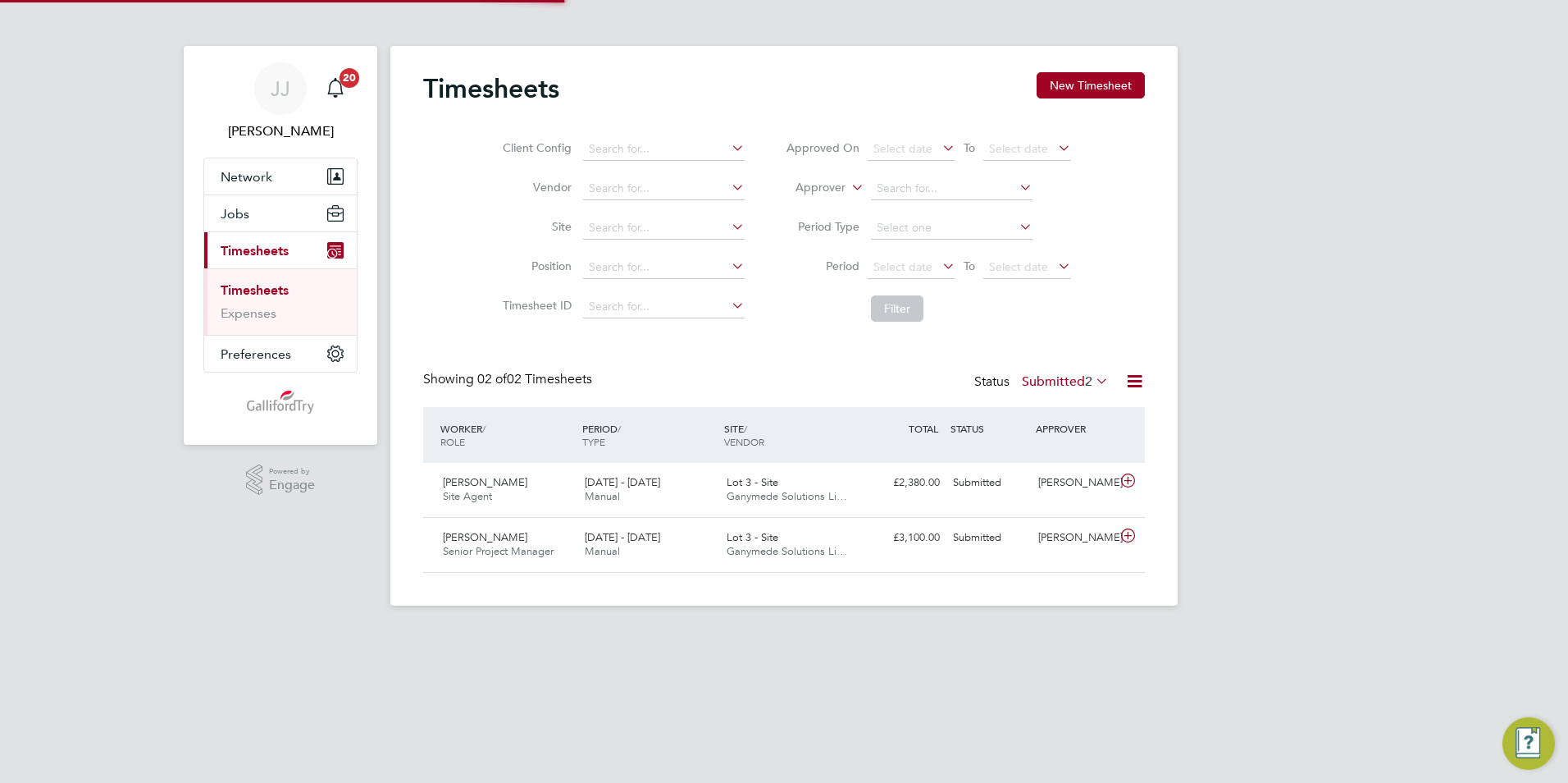
scroll to position [42, 143]
click at [769, 487] on span "Lot 3 - Site" at bounding box center [752, 481] width 52 height 14
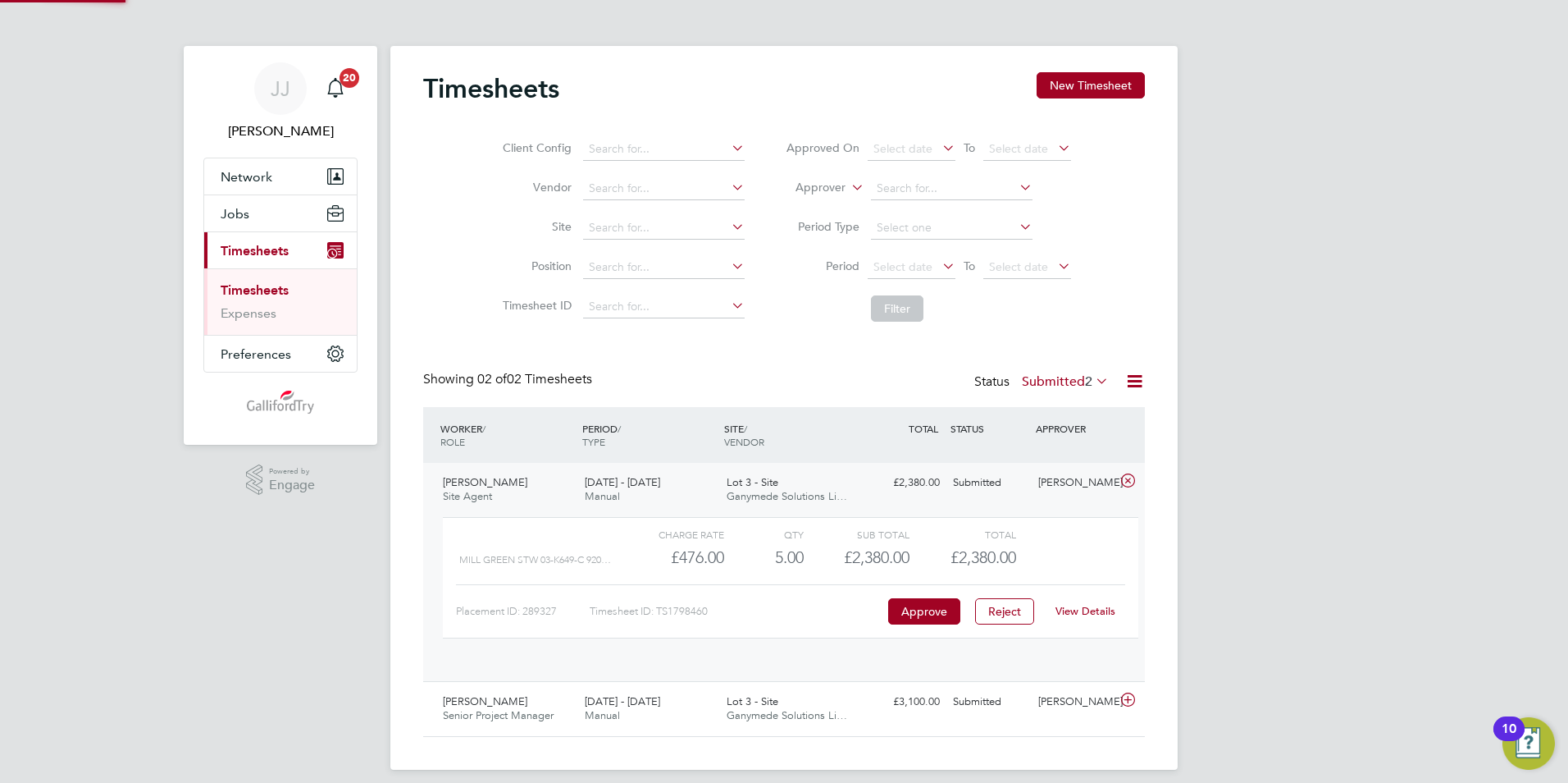
scroll to position [28, 160]
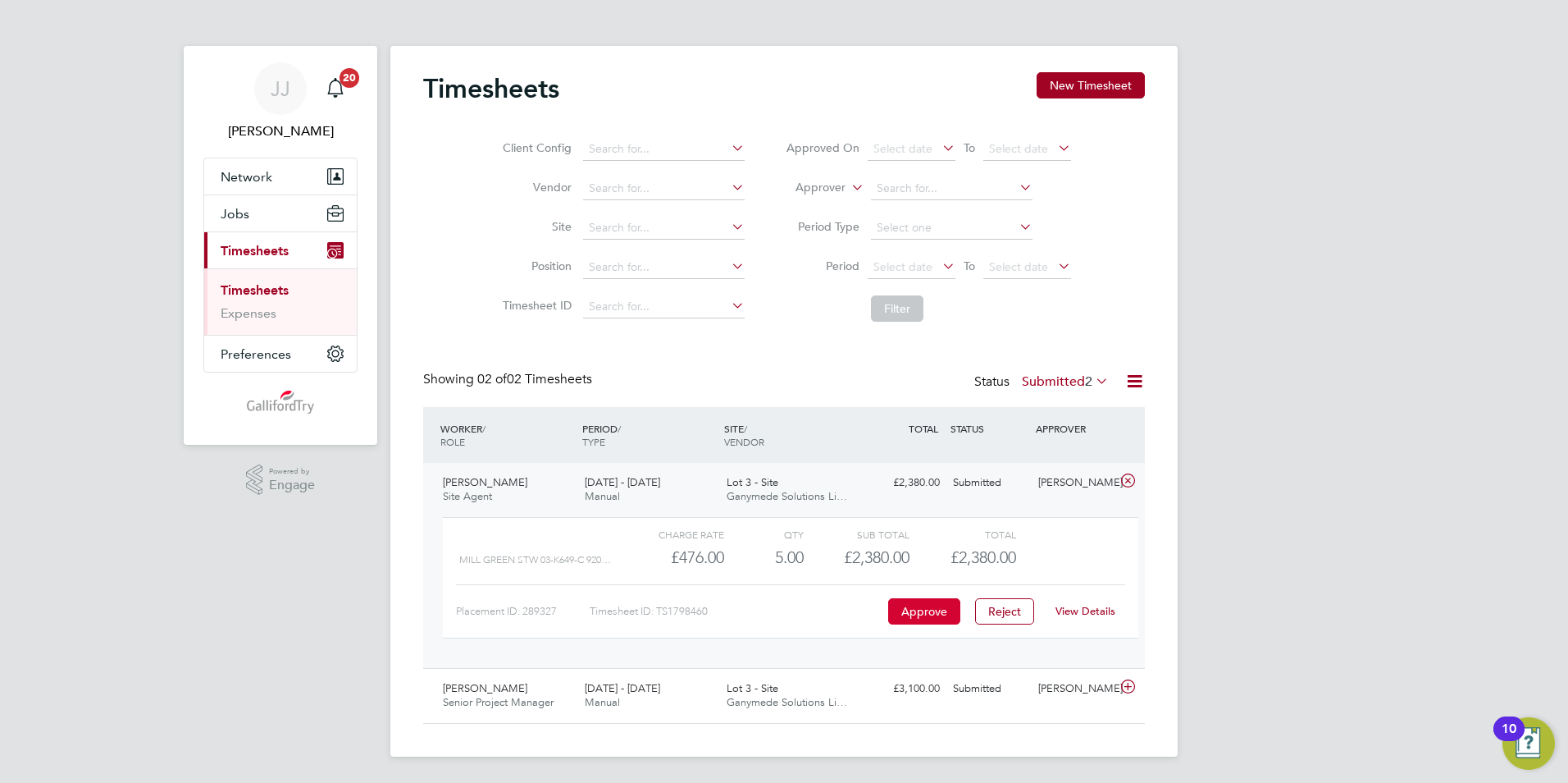
click at [912, 616] on button "Approve" at bounding box center [924, 611] width 72 height 26
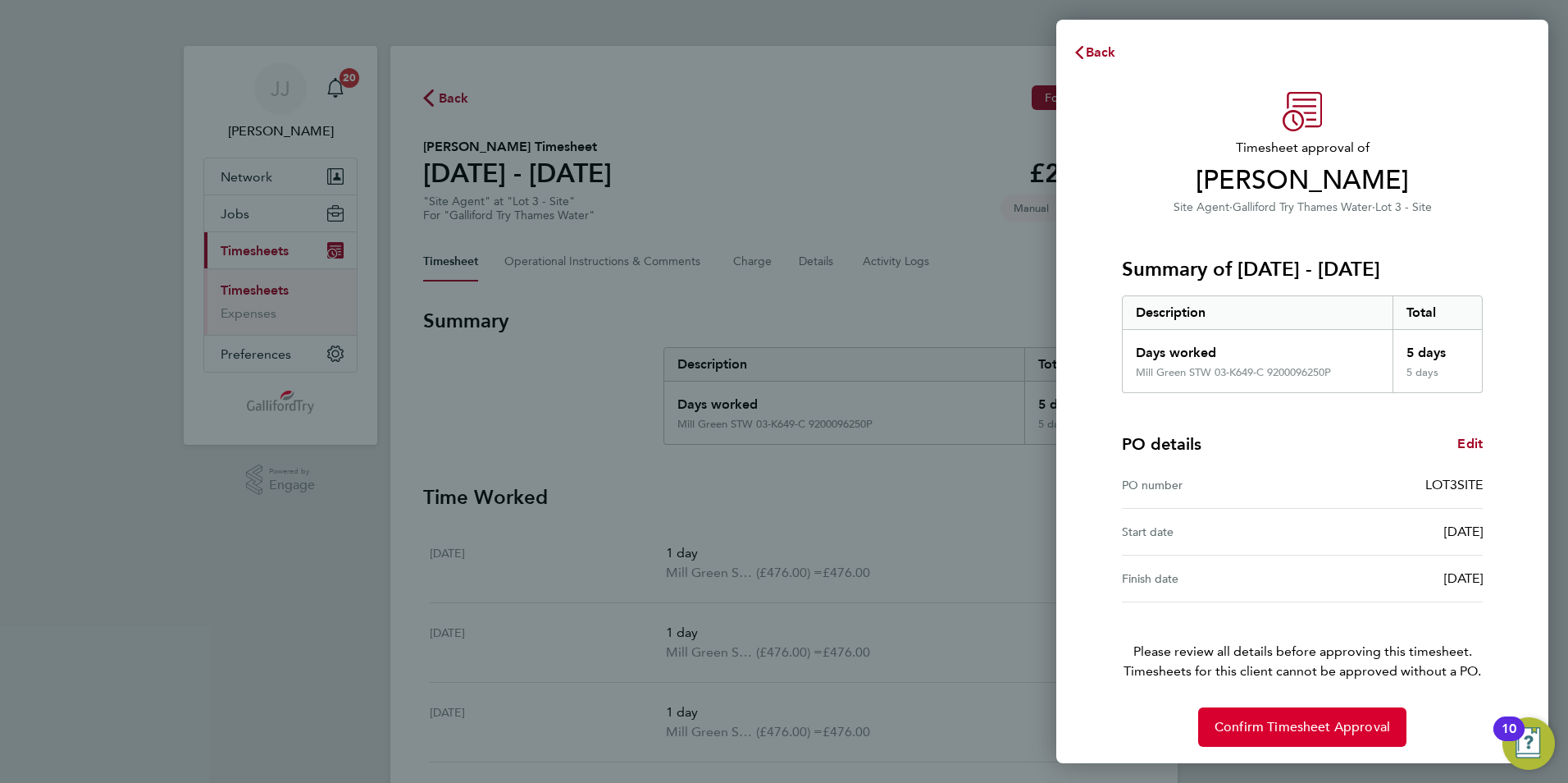
click at [1313, 721] on span "Confirm Timesheet Approval" at bounding box center [1302, 727] width 176 height 16
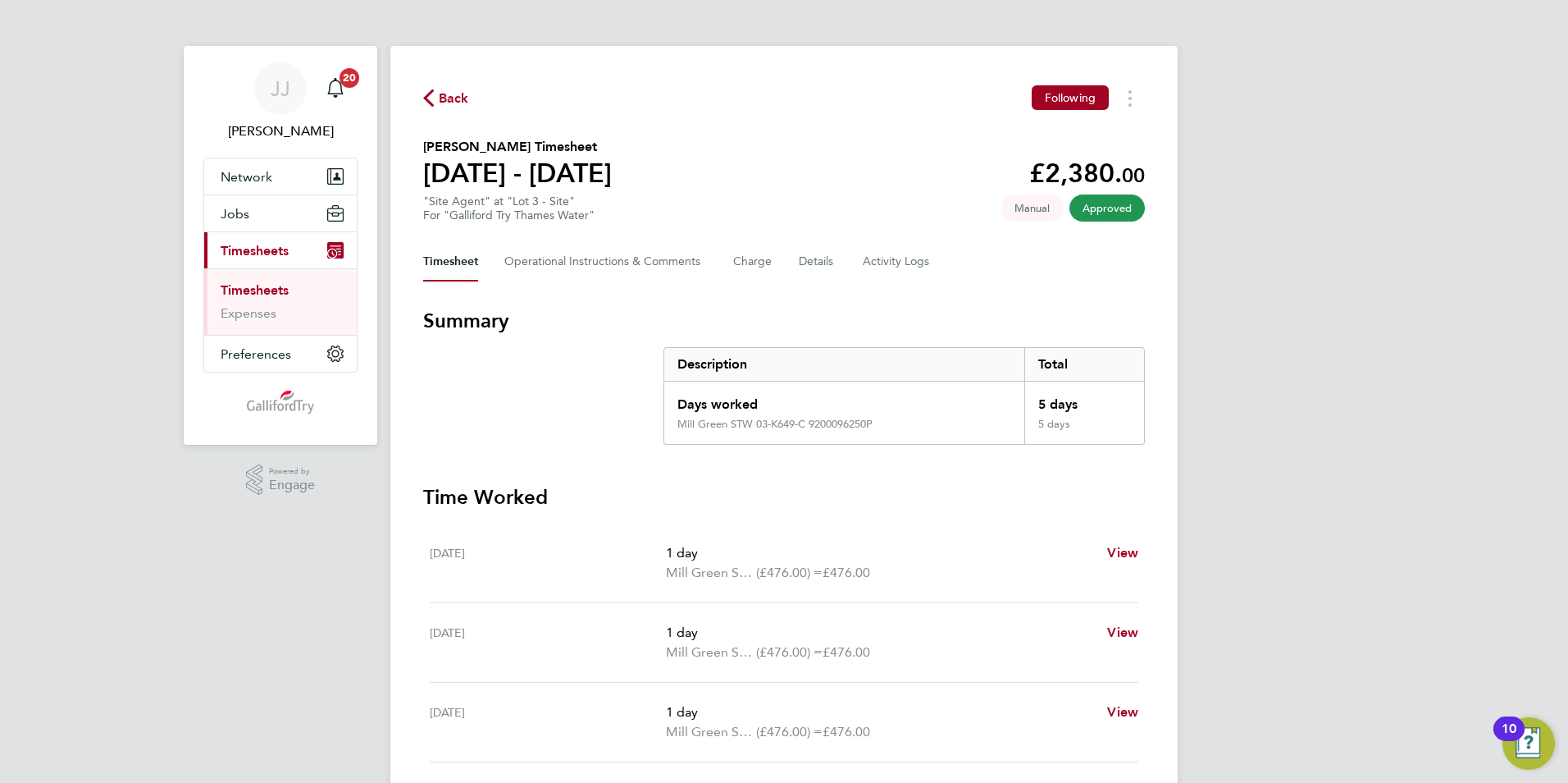
click at [272, 290] on link "Timesheets" at bounding box center [255, 290] width 68 height 16
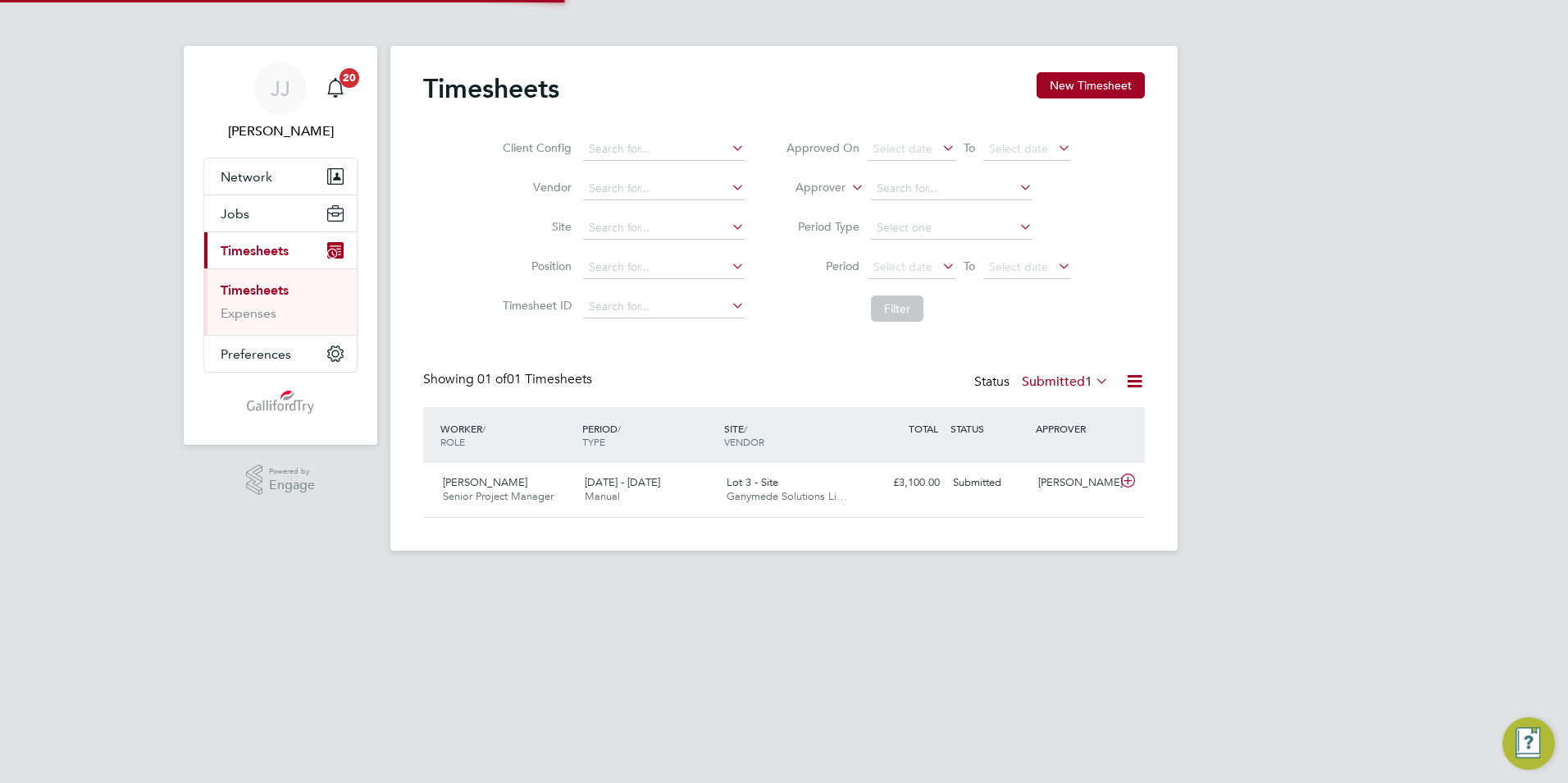
scroll to position [42, 143]
click at [796, 493] on span "Ganymede Solutions Li…" at bounding box center [786, 495] width 120 height 14
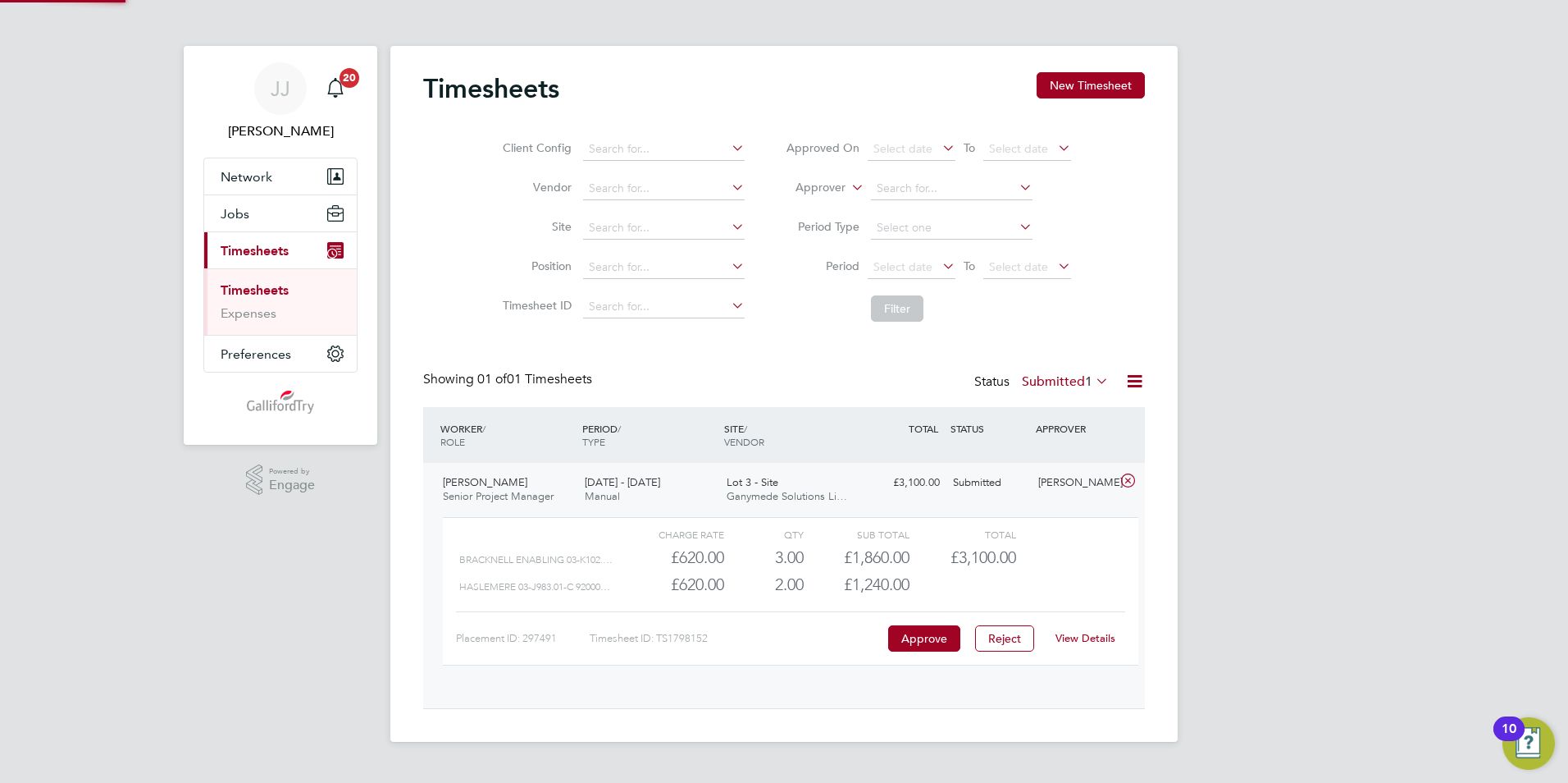
scroll to position [28, 160]
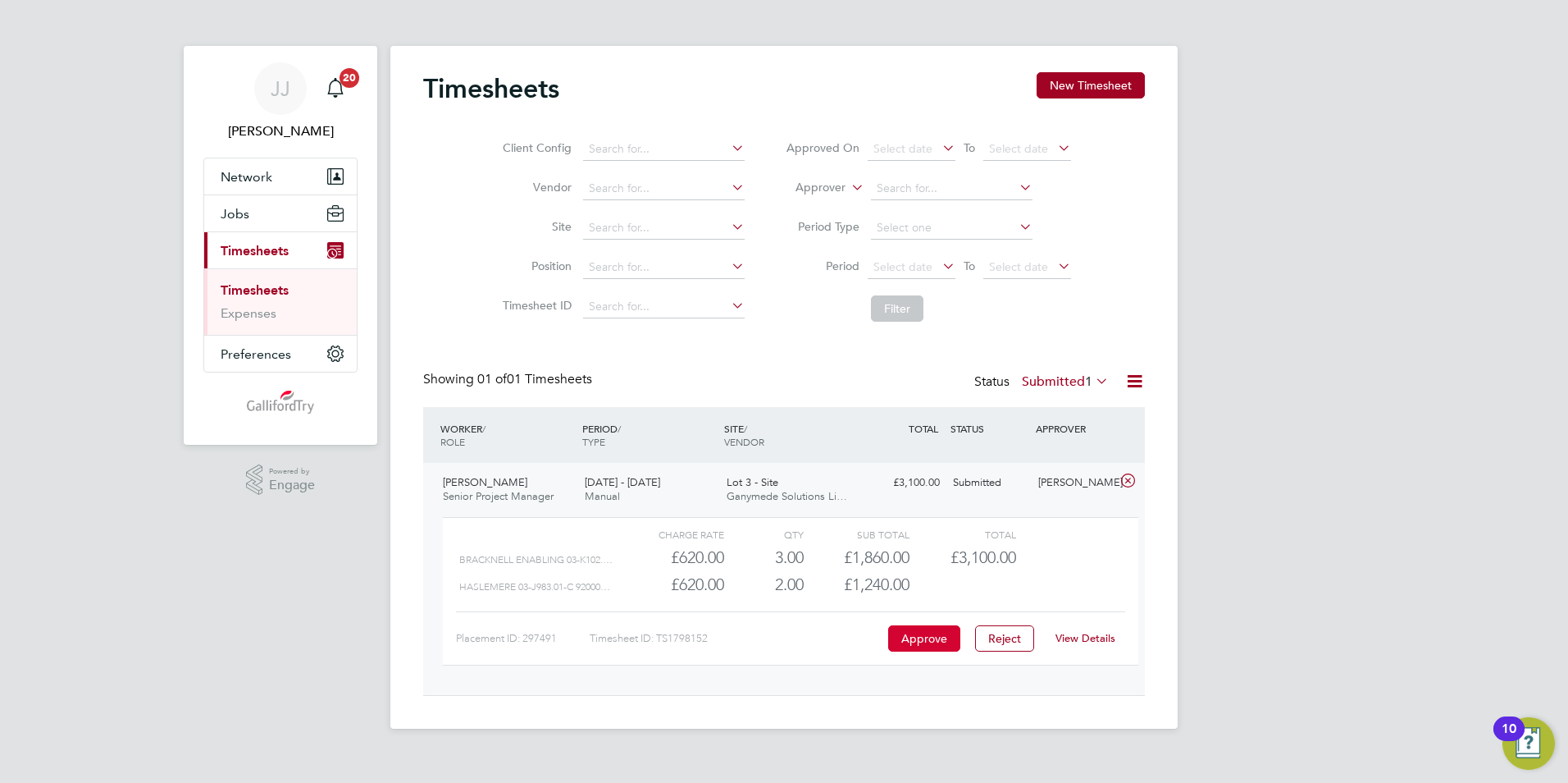
click at [916, 635] on button "Approve" at bounding box center [924, 638] width 72 height 26
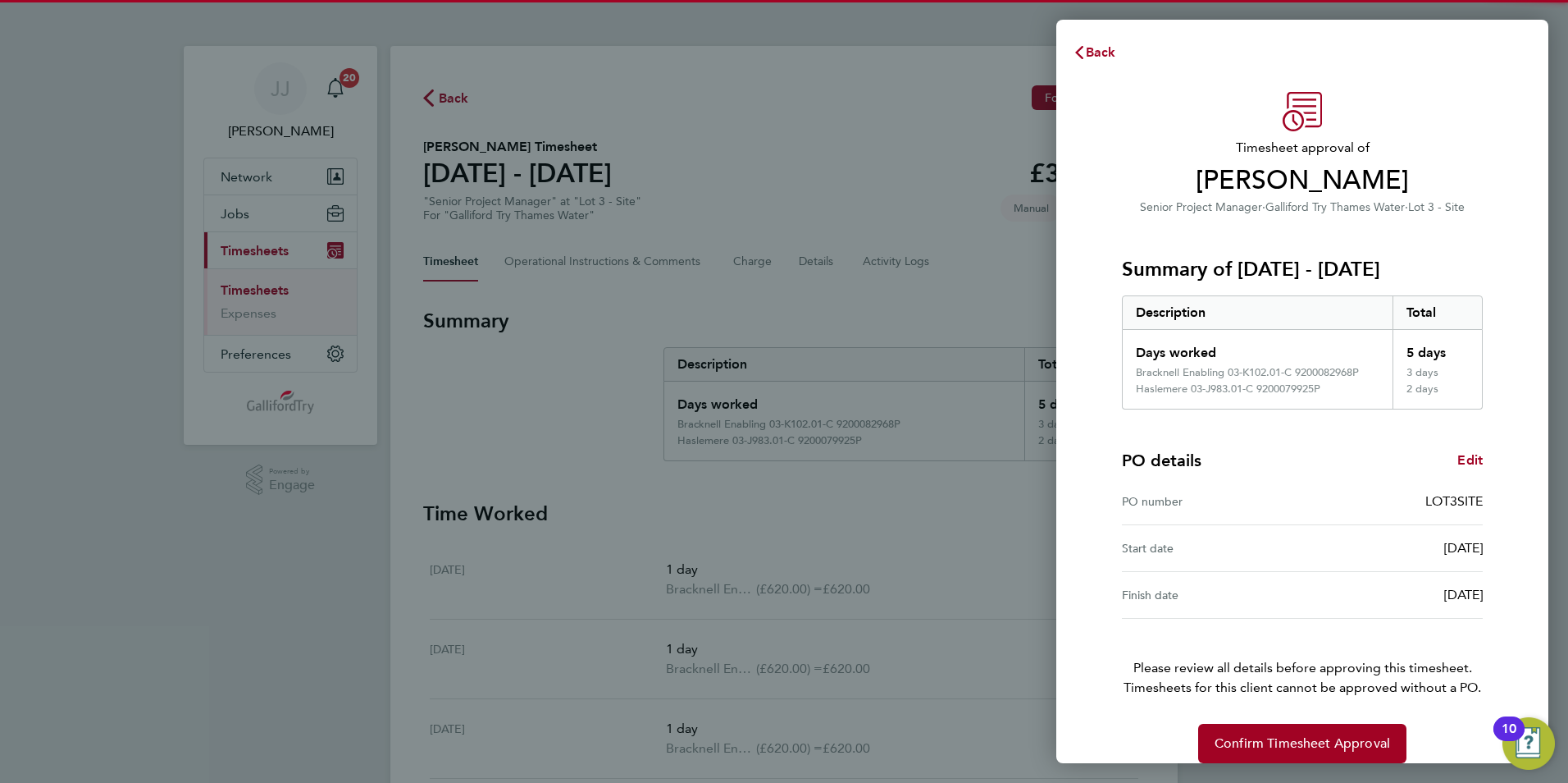
scroll to position [20, 0]
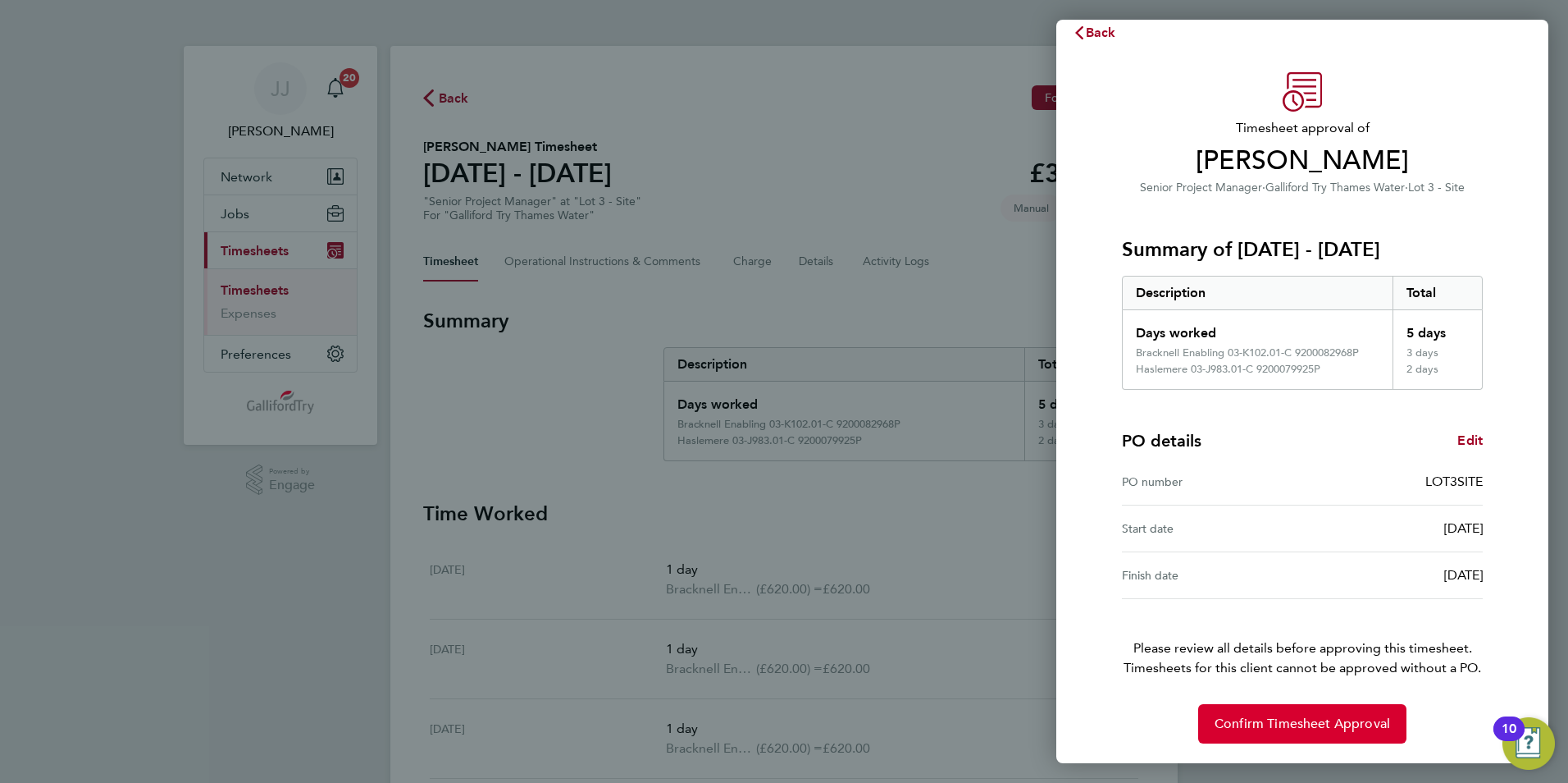
click at [1281, 716] on span "Confirm Timesheet Approval" at bounding box center [1302, 723] width 176 height 16
